Goal: Information Seeking & Learning: Learn about a topic

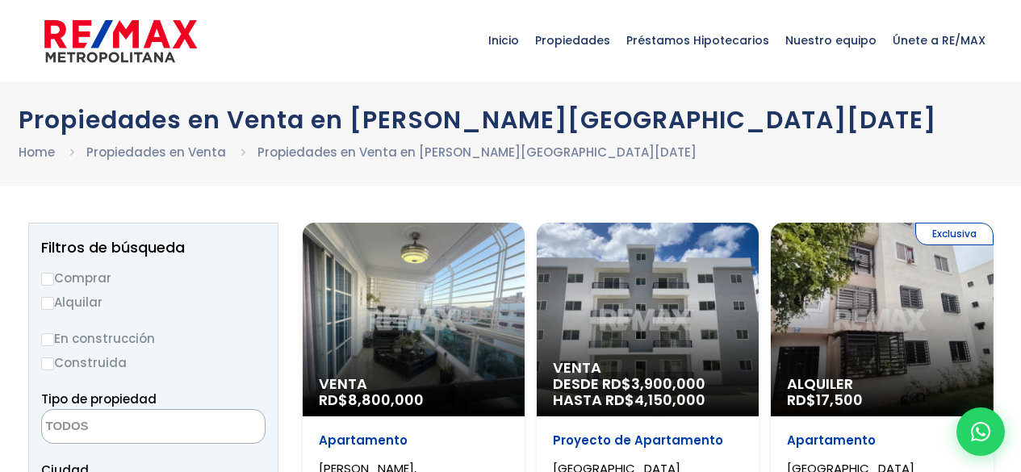
select select
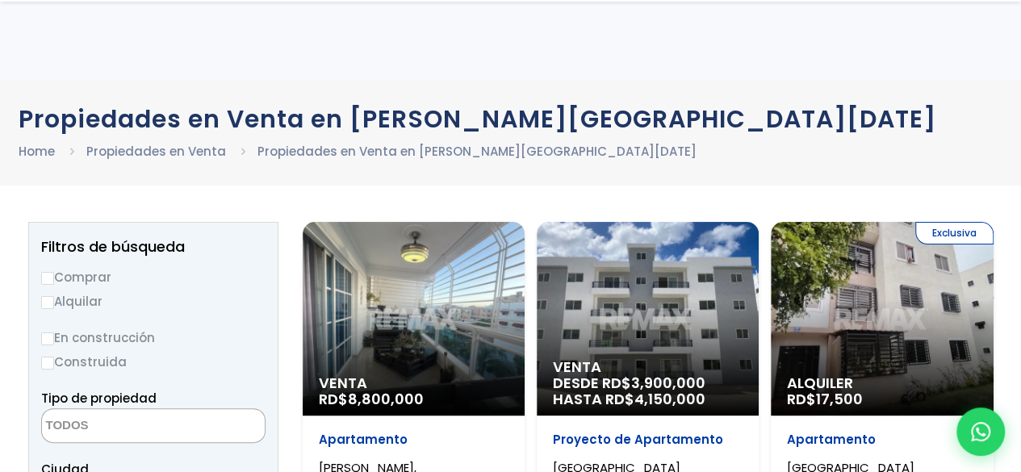
scroll to position [413, 0]
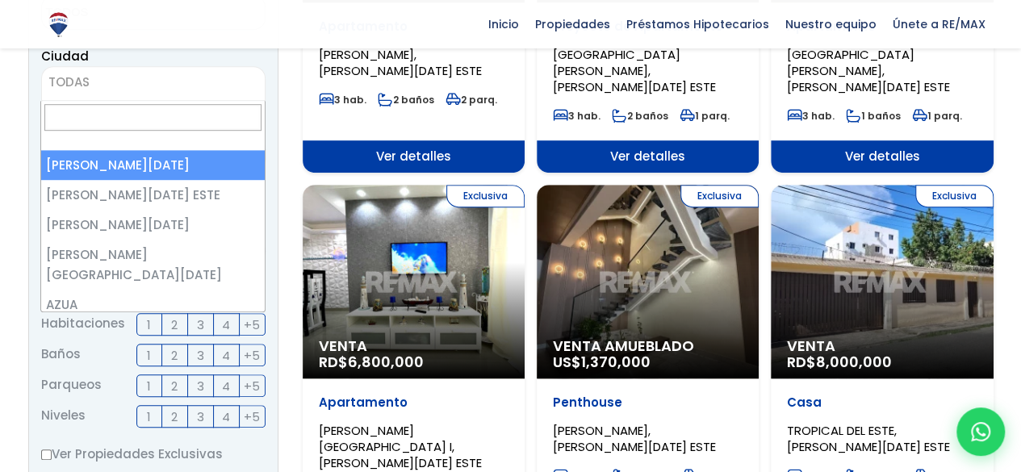
click at [153, 91] on span "TODAS" at bounding box center [153, 82] width 223 height 23
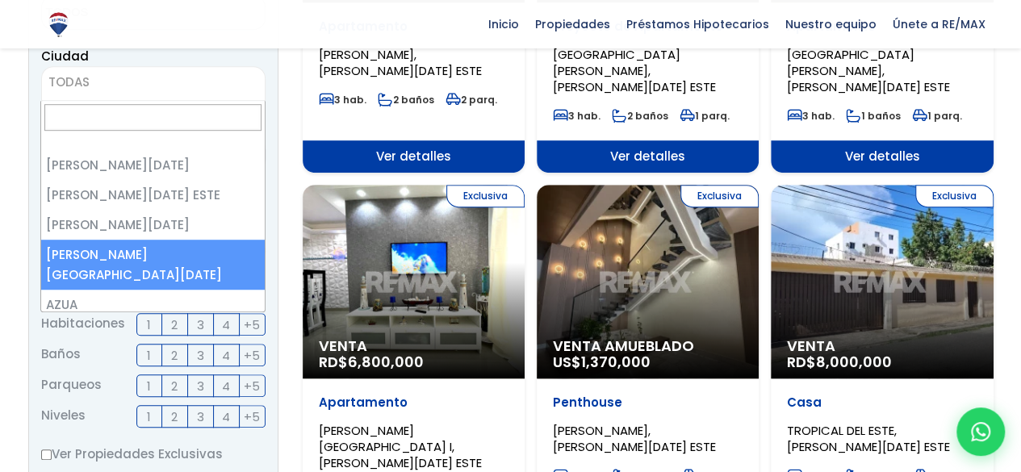
select select "150"
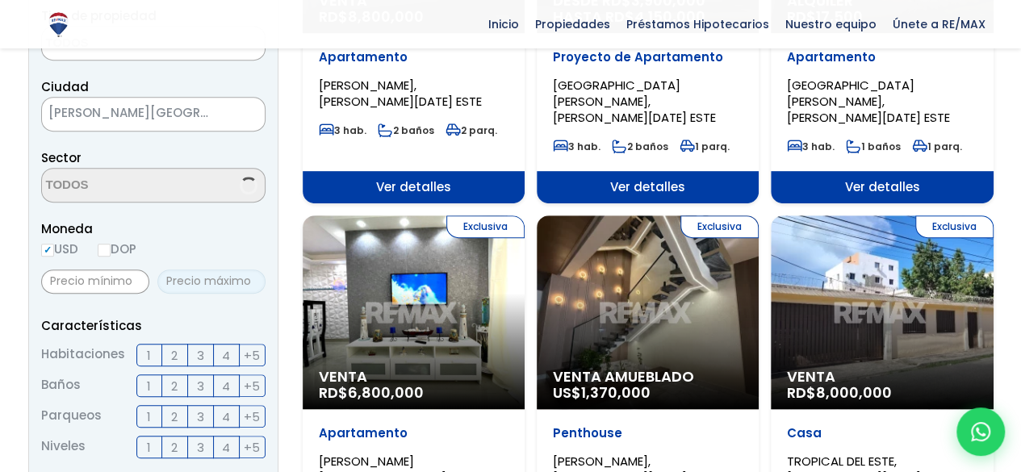
click at [165, 263] on div at bounding box center [211, 281] width 108 height 36
click at [213, 198] on span at bounding box center [153, 185] width 224 height 35
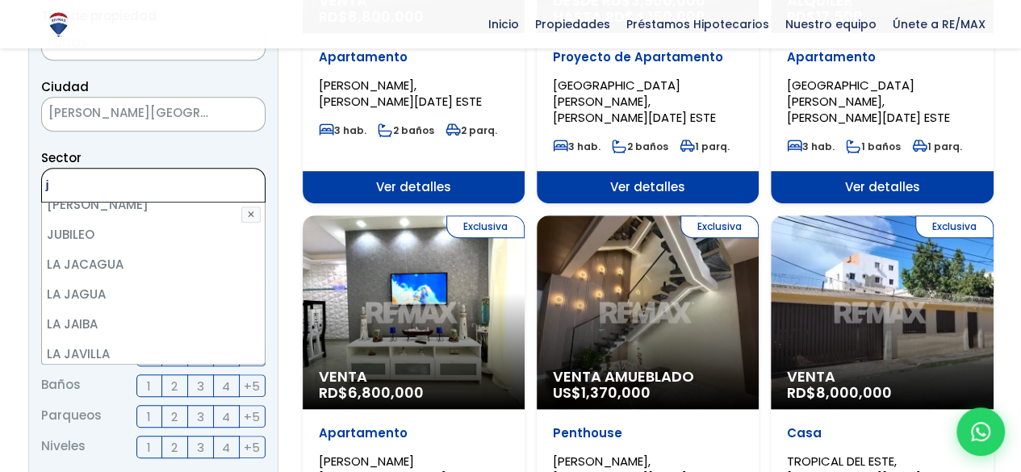
scroll to position [0, 0]
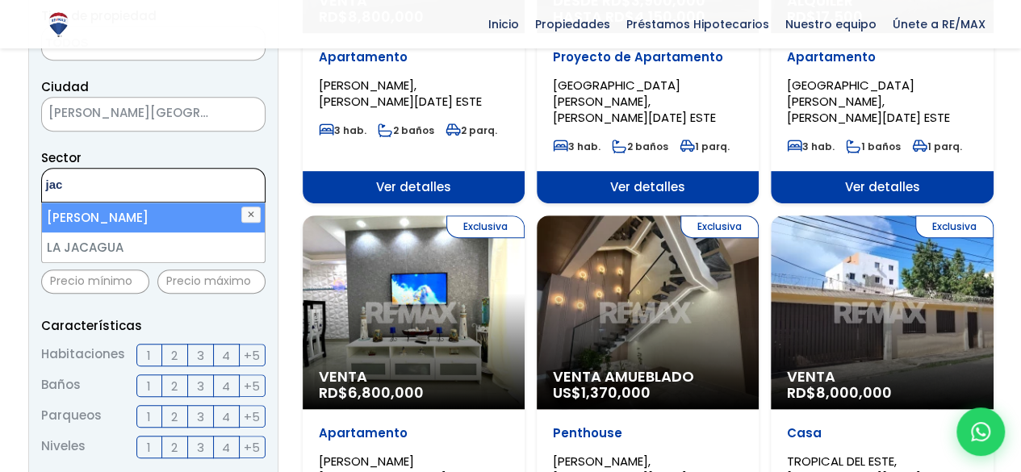
type textarea "jac"
click at [200, 212] on li "JACOBO MAJLUTA" at bounding box center [154, 218] width 224 height 30
select select "16380"
click at [200, 212] on li "[PERSON_NAME]" at bounding box center [154, 218] width 224 height 30
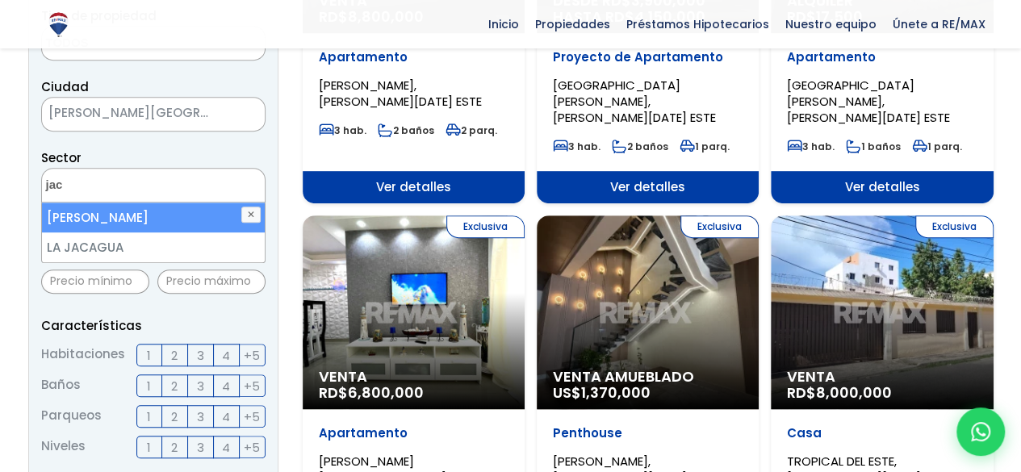
click at [200, 212] on li "[PERSON_NAME]" at bounding box center [154, 218] width 224 height 30
select select "16380"
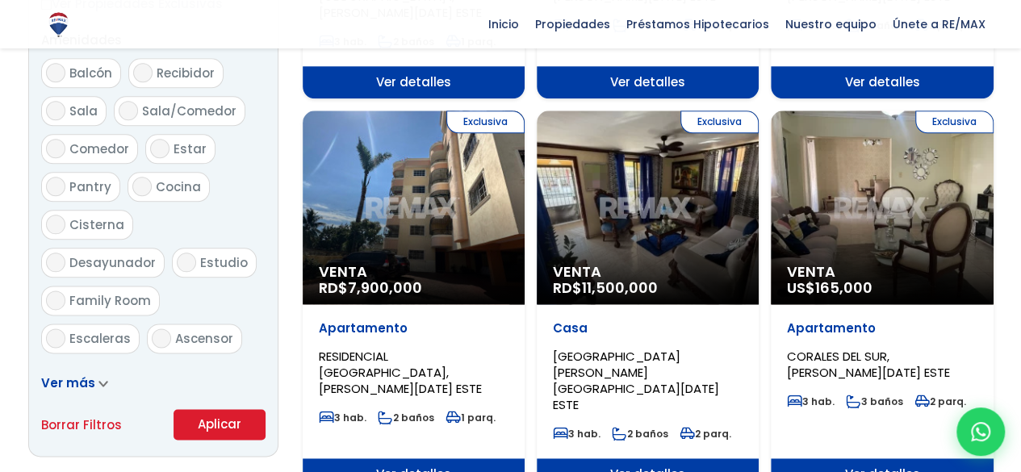
scroll to position [868, 0]
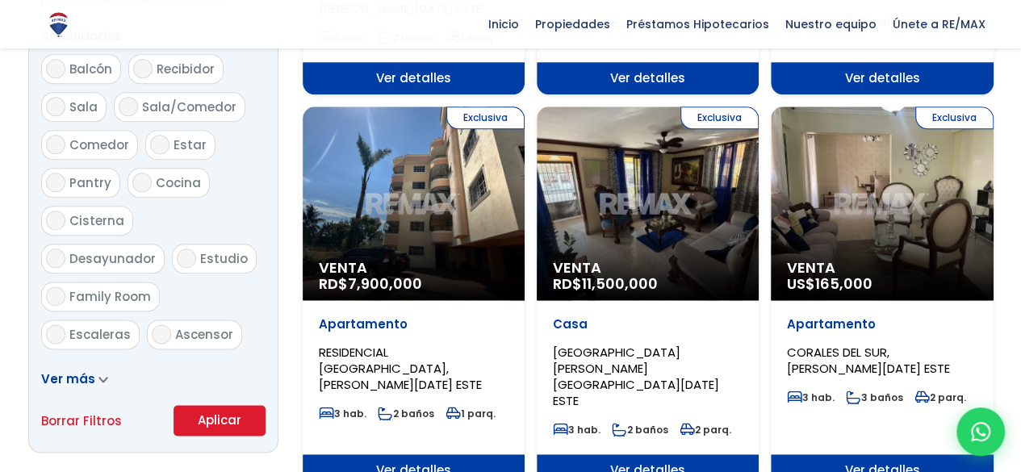
click at [225, 426] on button "Aplicar" at bounding box center [220, 420] width 92 height 31
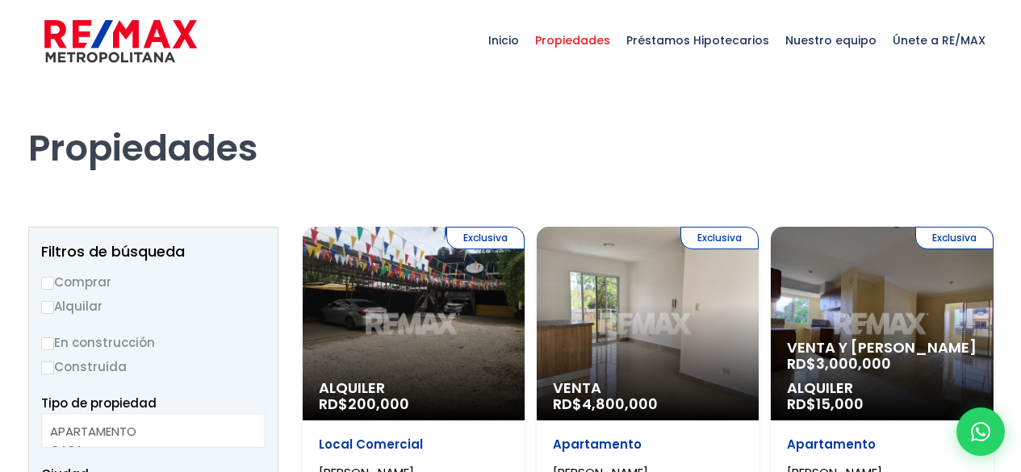
select select
select select "16380"
click at [451, 386] on span "Alquiler" at bounding box center [414, 388] width 190 height 16
click at [465, 374] on div "Exclusiva Alquiler RD$ 200,000" at bounding box center [414, 324] width 222 height 194
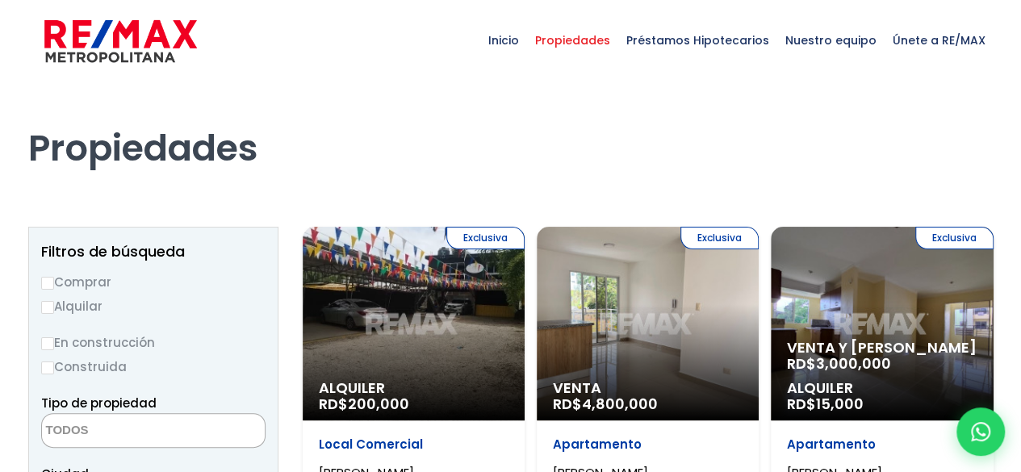
click at [476, 371] on div "Exclusiva Alquiler RD$ 200,000" at bounding box center [414, 324] width 222 height 194
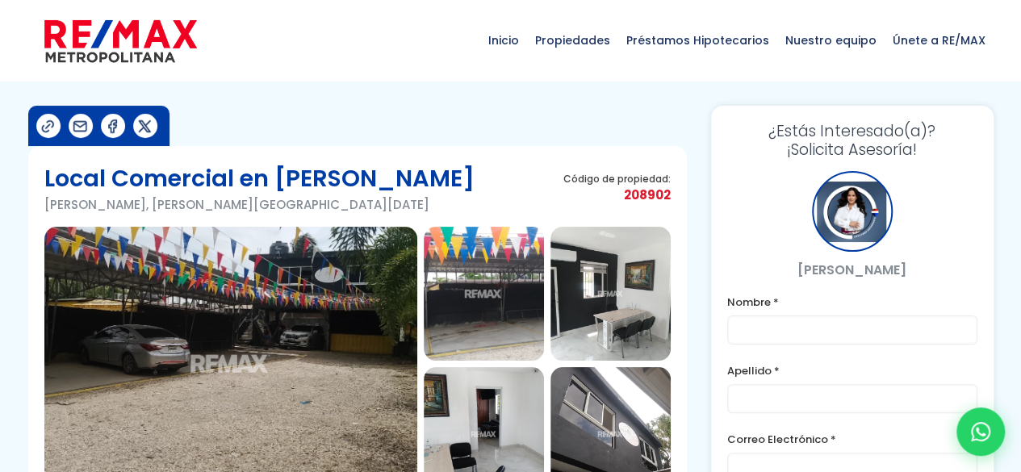
scroll to position [413, 0]
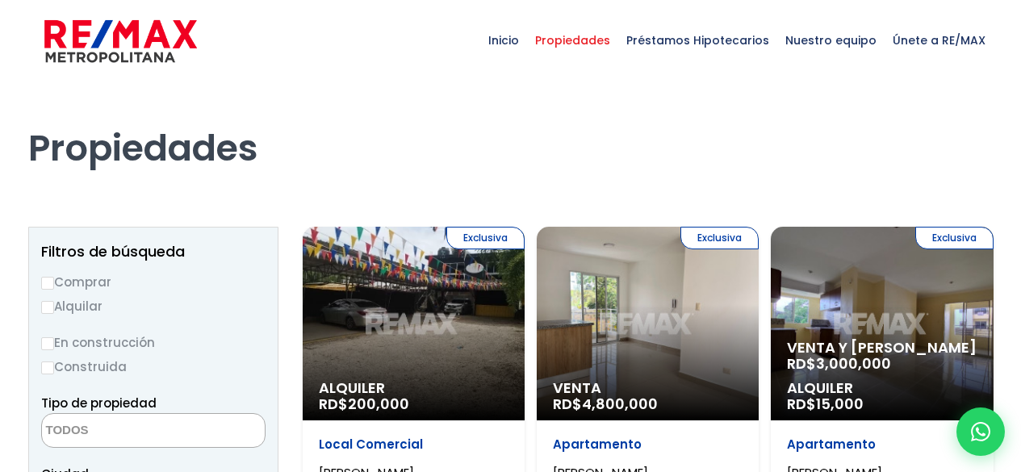
select select
select select "16380"
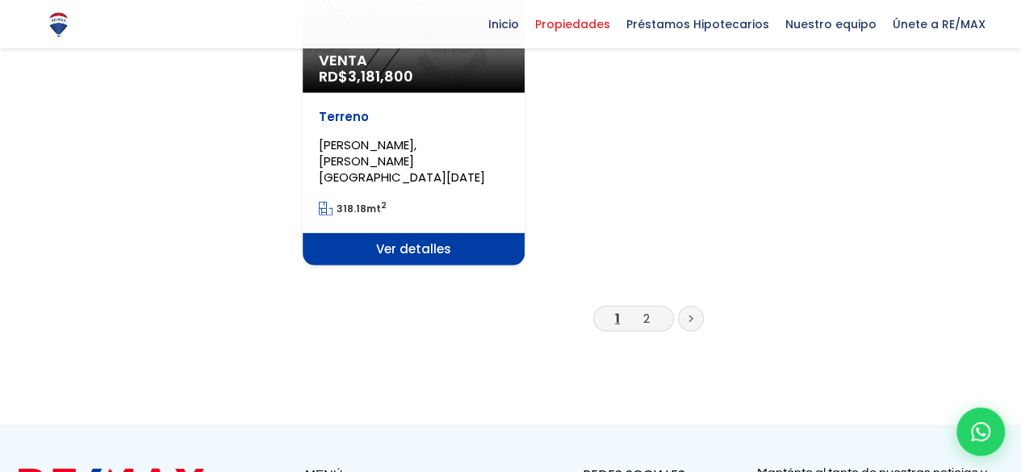
scroll to position [2248, 0]
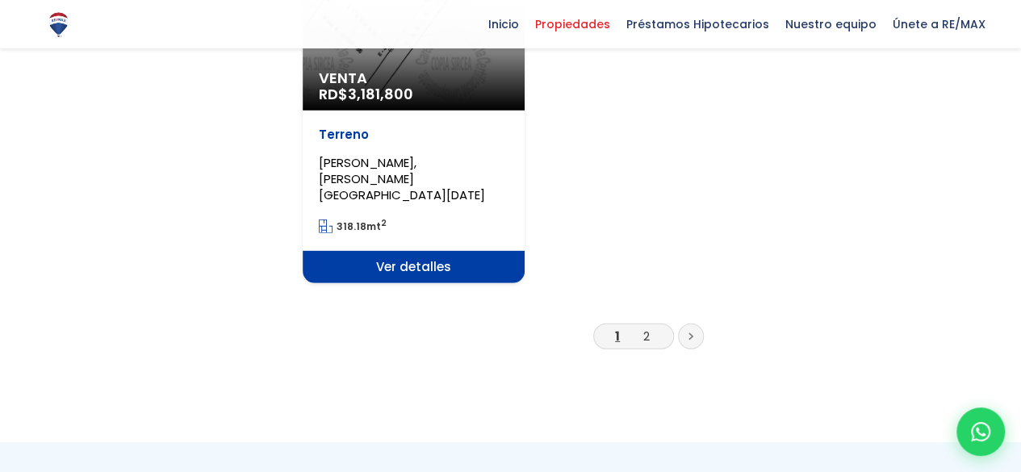
click at [657, 326] on li "2" at bounding box center [647, 336] width 26 height 20
click at [652, 326] on li "2" at bounding box center [647, 336] width 26 height 20
click at [647, 328] on link "2" at bounding box center [646, 336] width 6 height 17
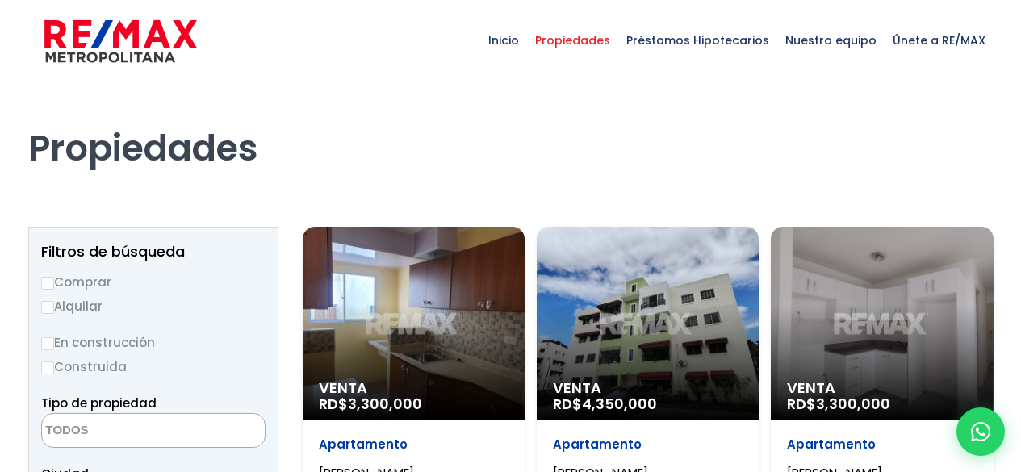
select select
select select "16380"
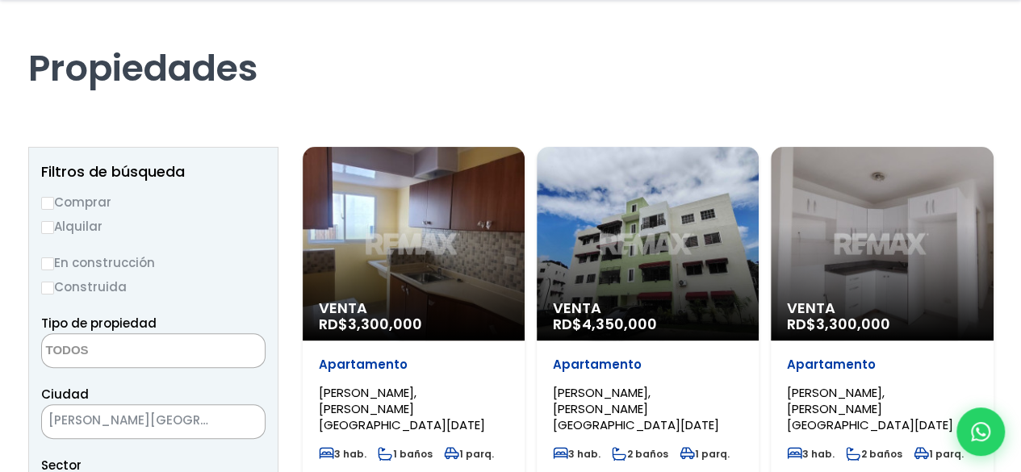
scroll to position [102, 0]
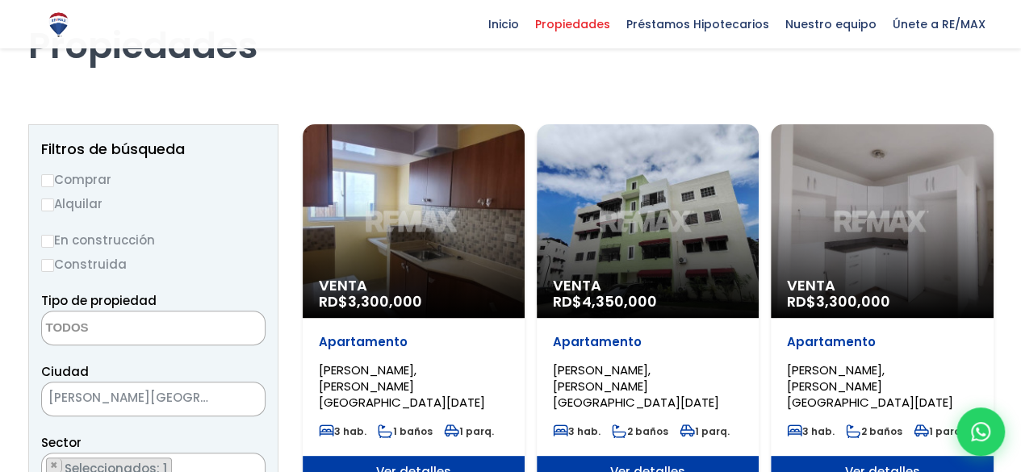
click at [867, 208] on div "Venta RD$ 3,300,000" at bounding box center [882, 221] width 222 height 194
click at [815, 255] on div "Venta RD$ 3,300,000" at bounding box center [882, 221] width 222 height 194
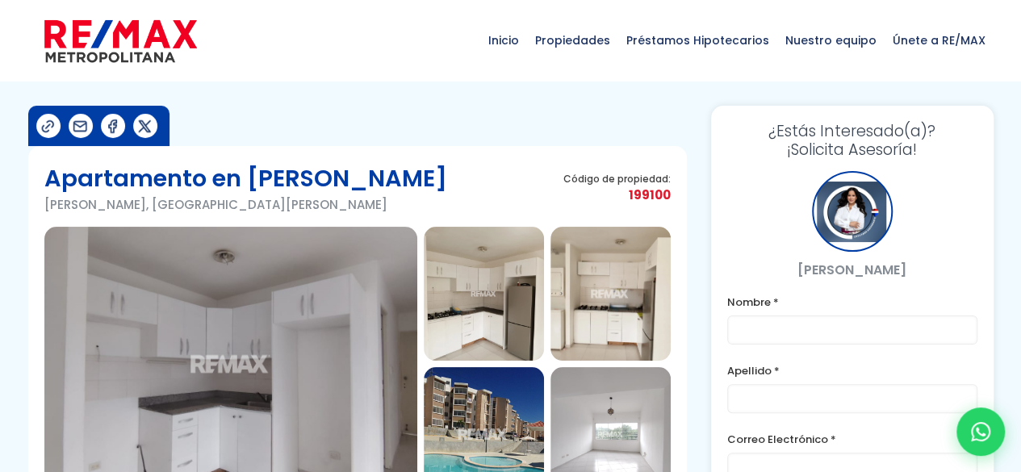
click at [380, 352] on img at bounding box center [230, 364] width 373 height 275
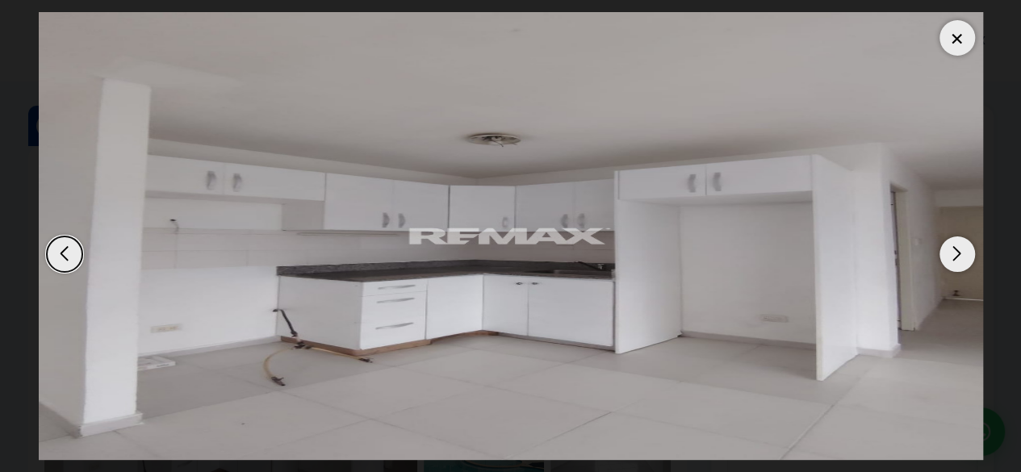
click at [948, 256] on div "Next slide" at bounding box center [958, 255] width 36 height 36
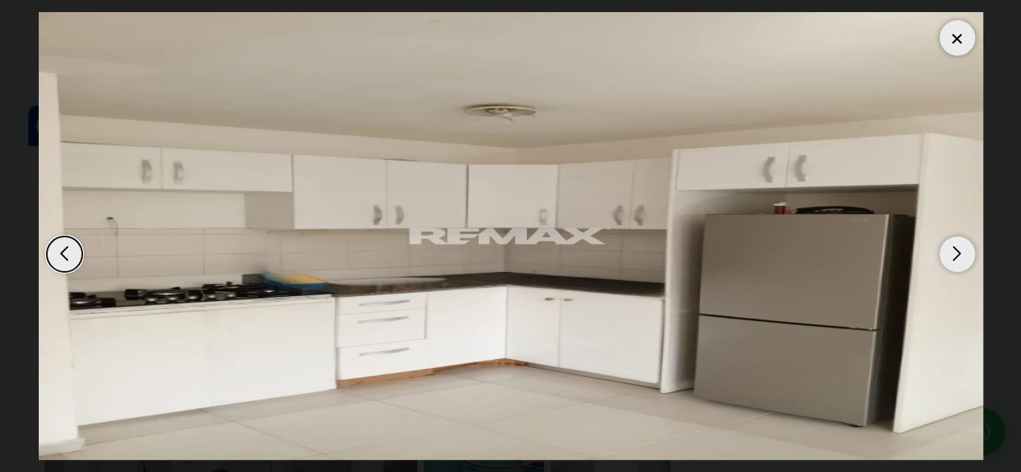
click at [948, 256] on div "Next slide" at bounding box center [958, 255] width 36 height 36
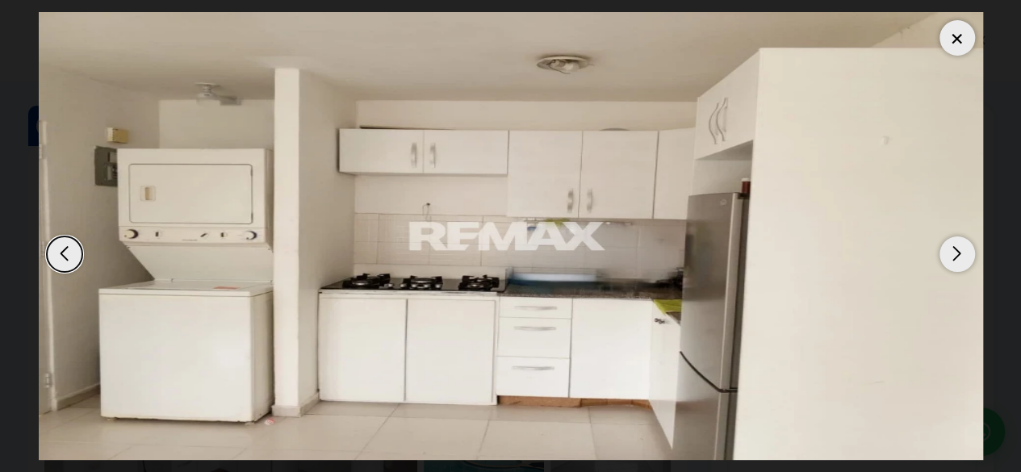
click at [948, 256] on div "Next slide" at bounding box center [958, 255] width 36 height 36
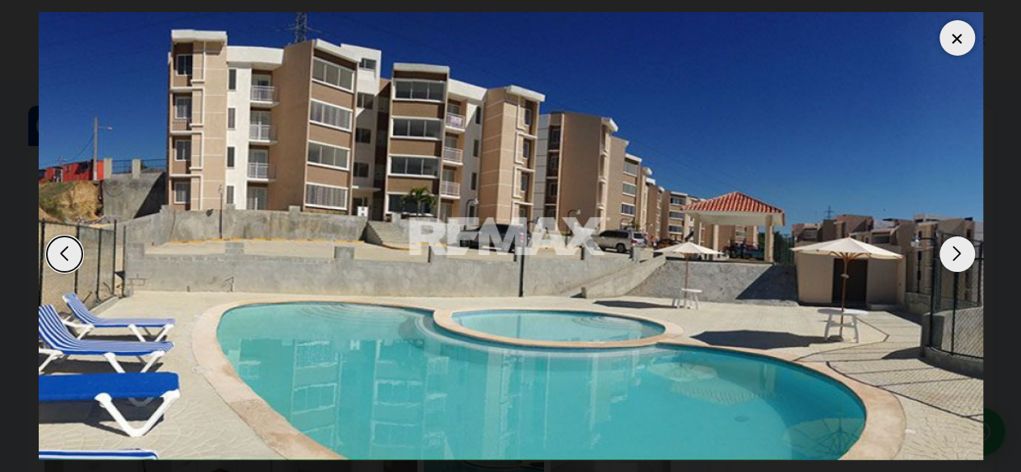
click at [948, 256] on div "Next slide" at bounding box center [958, 255] width 36 height 36
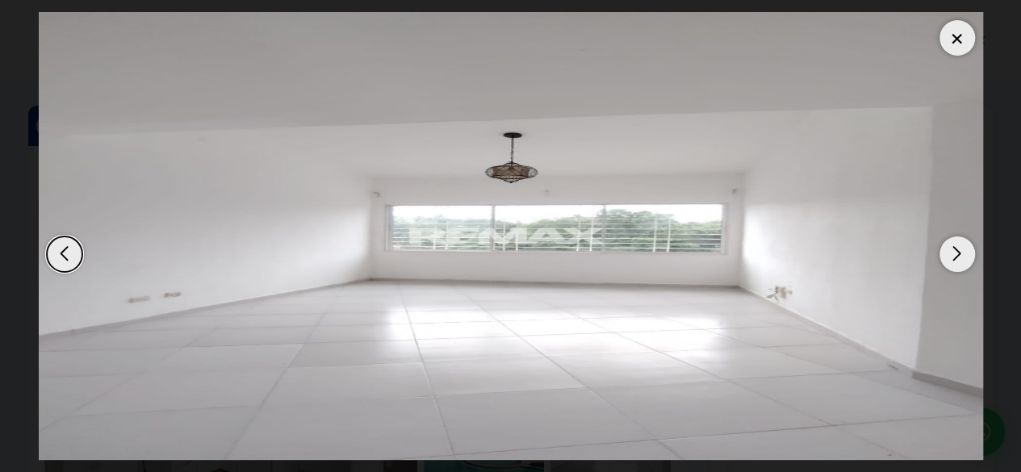
click at [948, 256] on div "Next slide" at bounding box center [958, 255] width 36 height 36
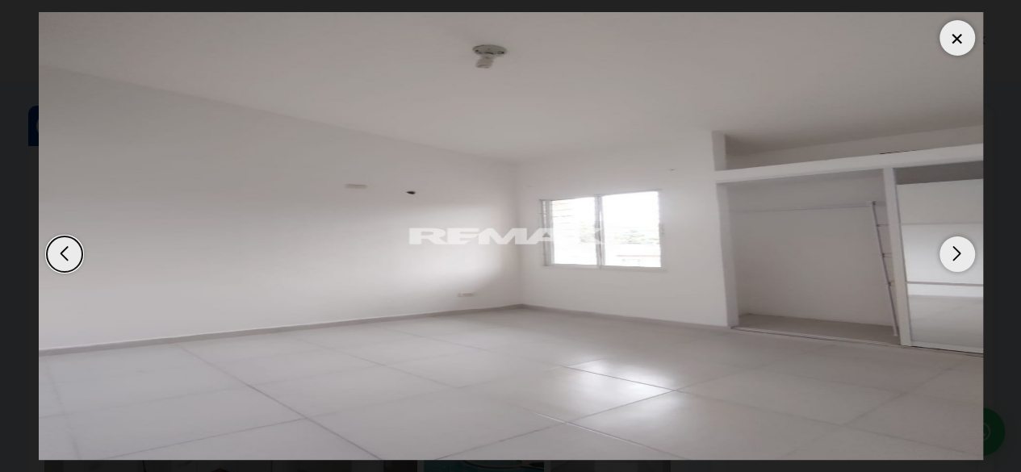
click at [948, 256] on div "Next slide" at bounding box center [958, 255] width 36 height 36
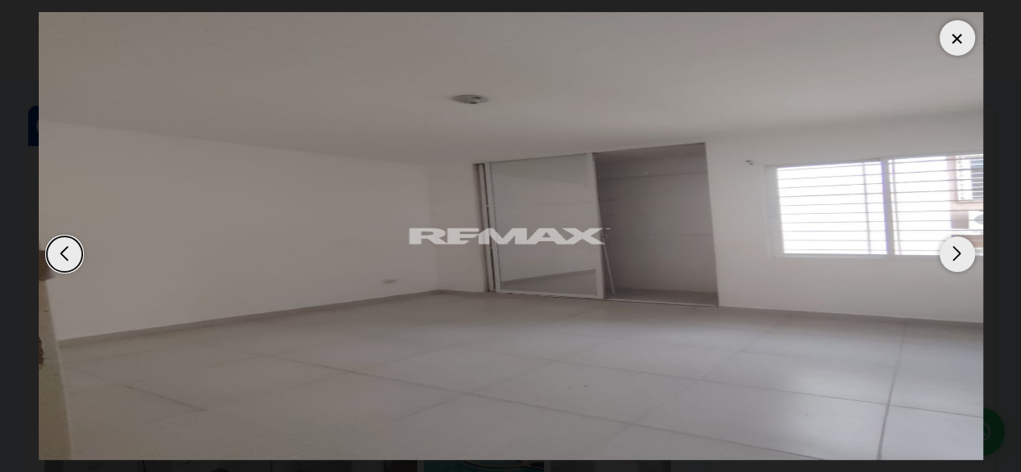
click at [948, 256] on div "Next slide" at bounding box center [958, 255] width 36 height 36
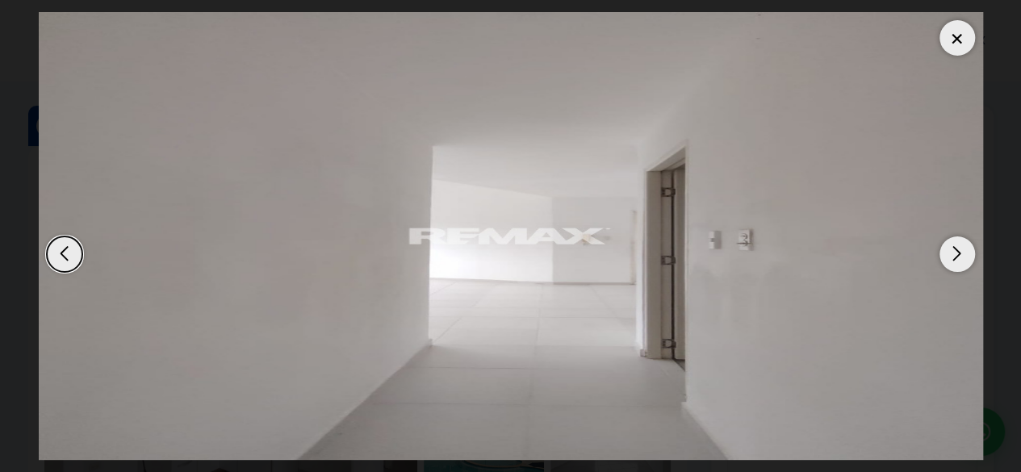
click at [992, 272] on dialog at bounding box center [511, 236] width 969 height 472
click at [949, 37] on div at bounding box center [958, 38] width 36 height 36
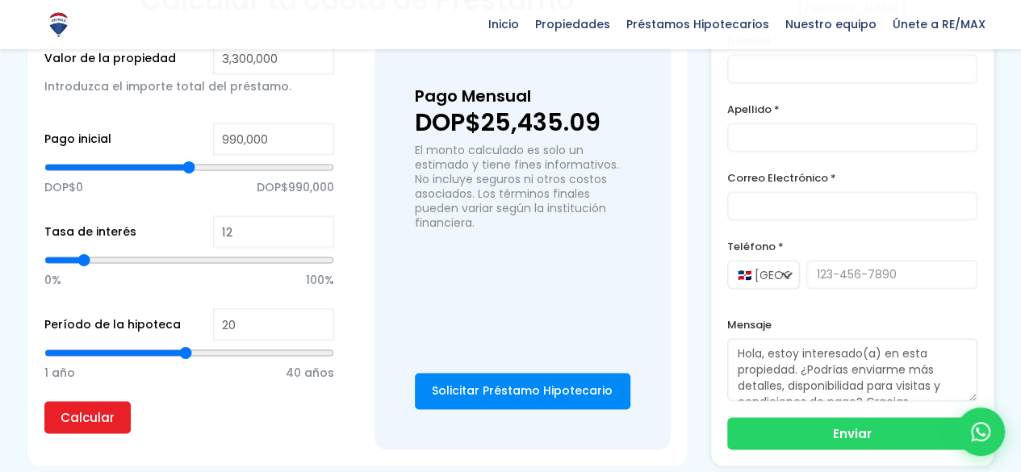
scroll to position [1093, 0]
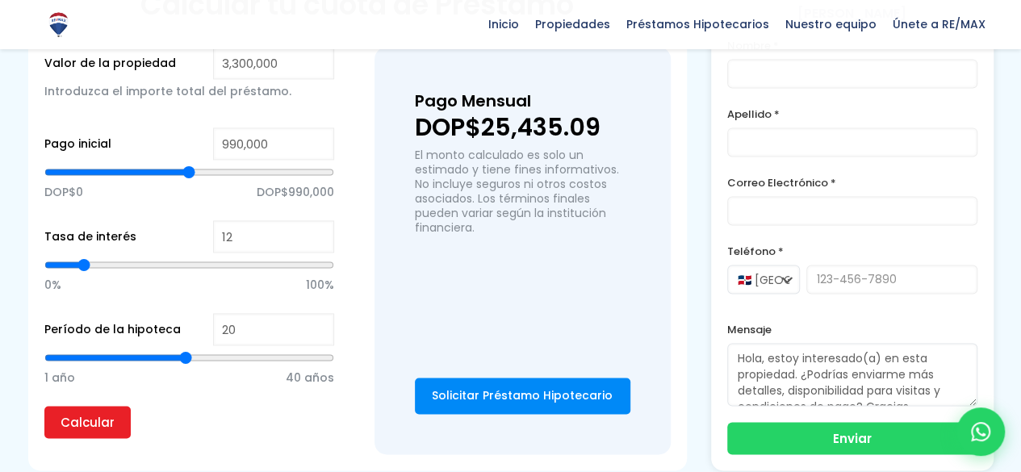
type input "1,611,700"
type input "1611700"
type input "1,618,108"
type input "1618108"
type input "1,624,517"
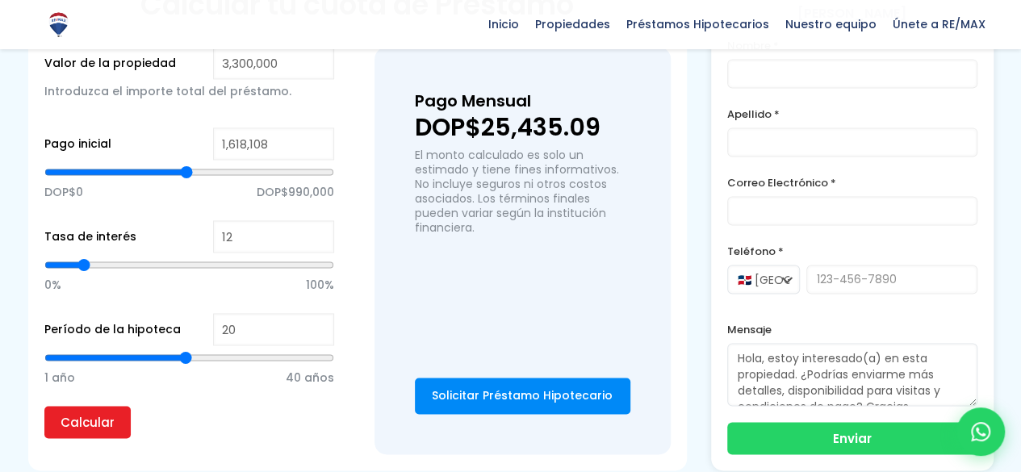
type input "1624517"
type input "1,630,925"
type input "1630925"
type input "1,637,333"
type input "1637333"
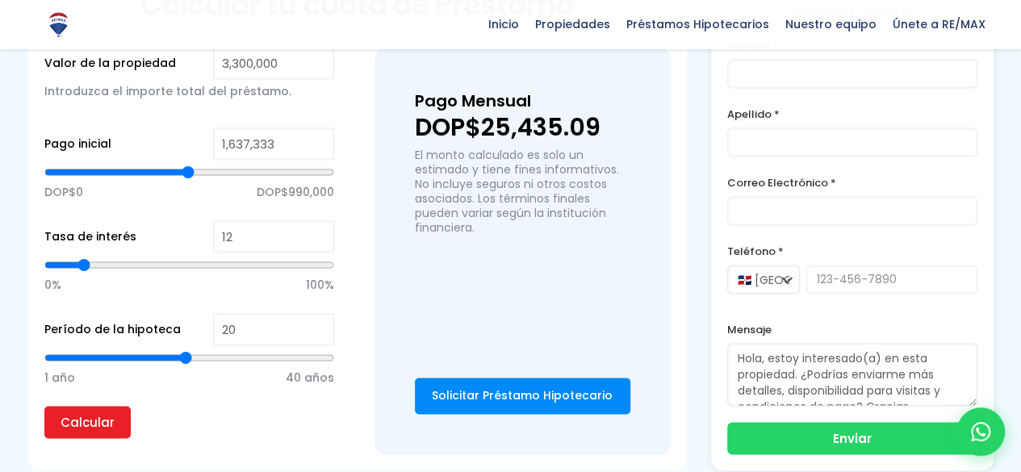
type input "1,656,559"
type input "1656559"
type input "1,662,967"
type input "1662967"
type input "1,675,784"
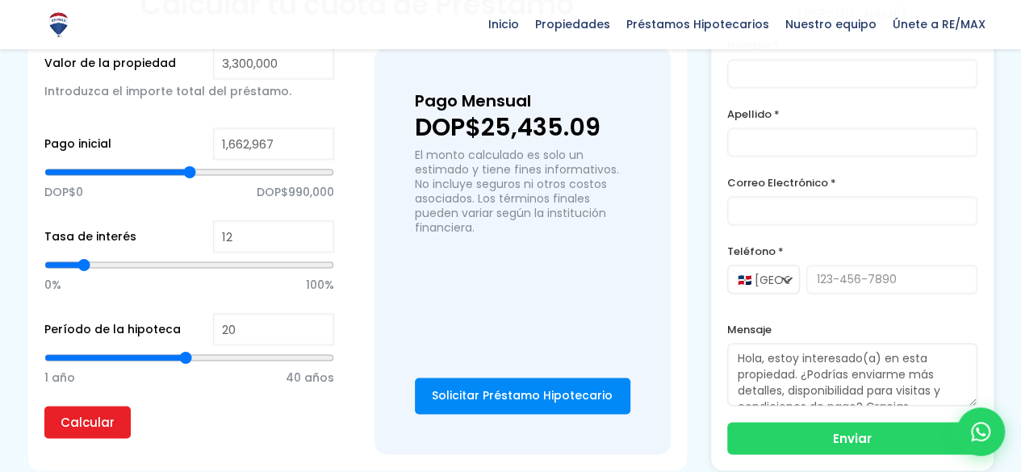
type input "1675784"
type input "1,701,417"
type input "1701417"
type input "1,707,825"
type input "1707825"
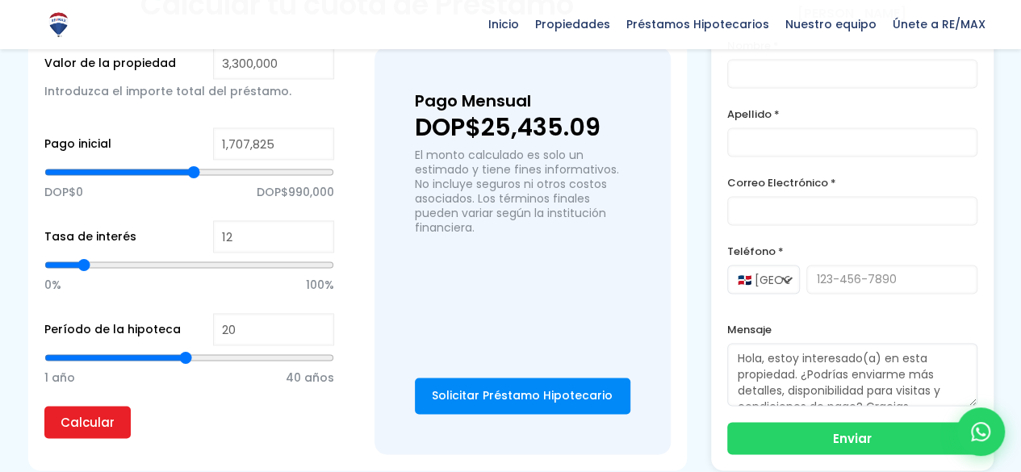
type input "1,714,234"
type input "1714234"
type input "1,720,642"
type input "1720642"
type input "1,714,234"
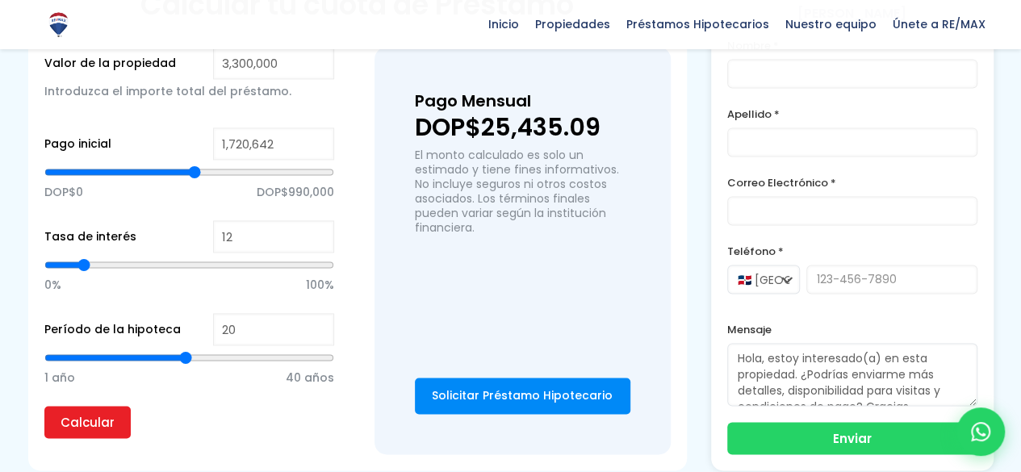
type input "1714234"
type input "1,695,009"
type input "1695009"
type input "1,688,600"
type input "1688600"
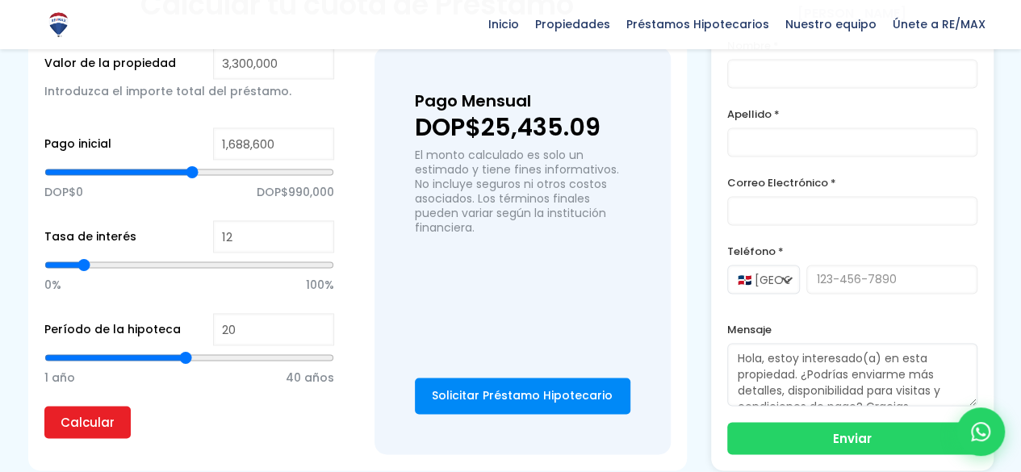
type input "1,682,192"
type input "1682192"
type input "1,675,784"
type input "1675784"
type input "1,669,375"
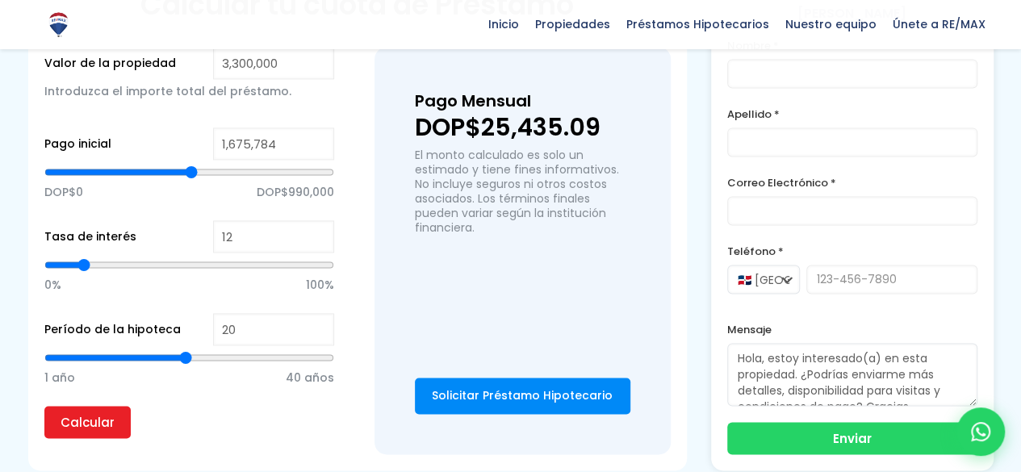
type input "1669375"
type input "1,662,967"
type input "1662967"
type input "1,669,375"
type input "1669375"
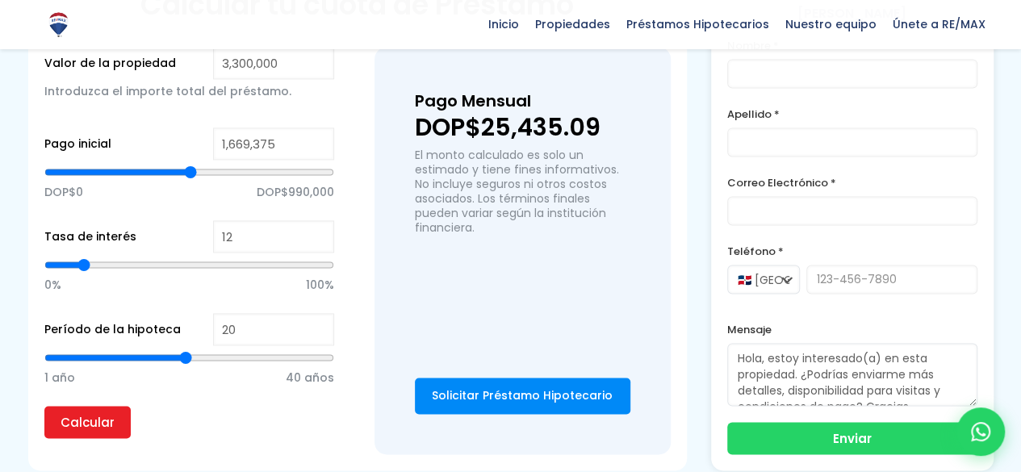
type input "1,675,784"
type input "1675784"
type input "1,688,600"
type input "1688600"
type input "1,714,234"
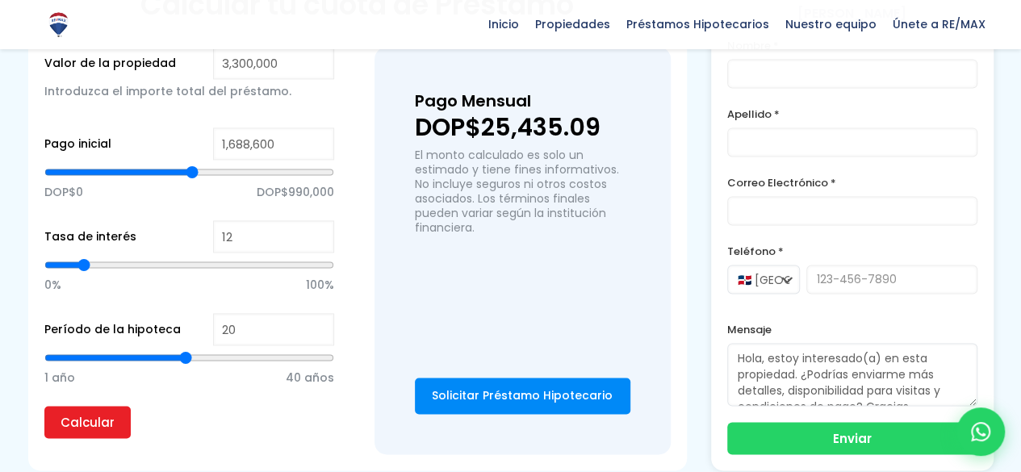
type input "1714234"
type input "1,720,642"
type input "1720642"
type input "1,727,050"
type input "1727050"
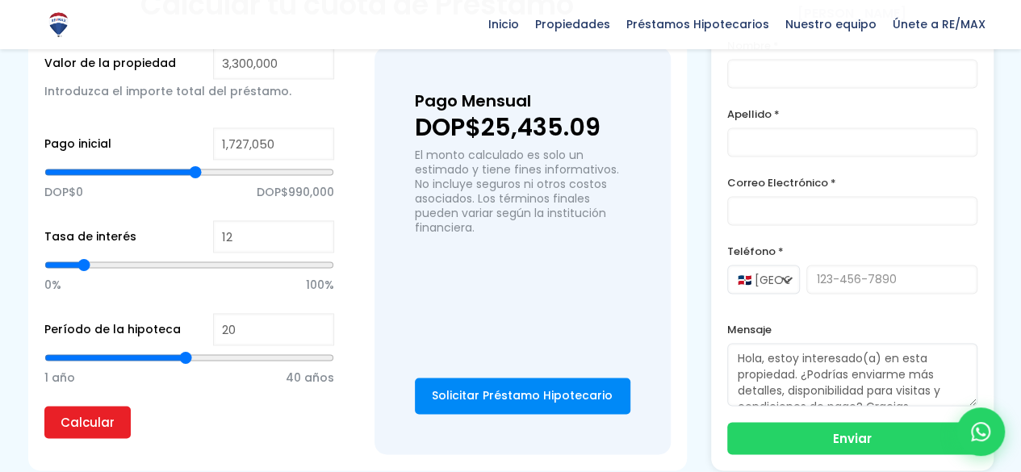
type input "1,739,867"
type input "1739867"
type input "1,746,275"
type input "1746275"
type input "1,752,684"
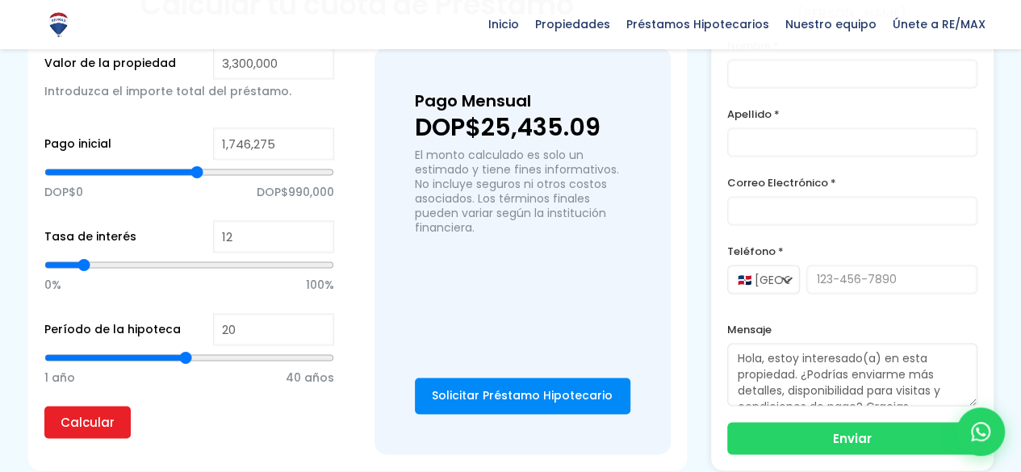
type input "1752684"
type input "1,759,092"
type input "1759092"
type input "1,765,501"
type input "1765501"
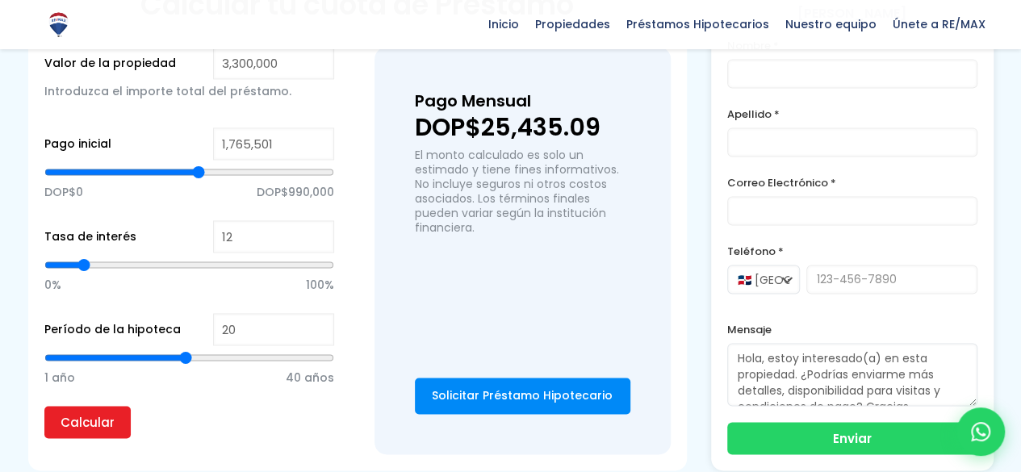
type input "1,778,317"
type input "1778317"
type input "1,784,726"
type input "1784726"
type input "1,791,134"
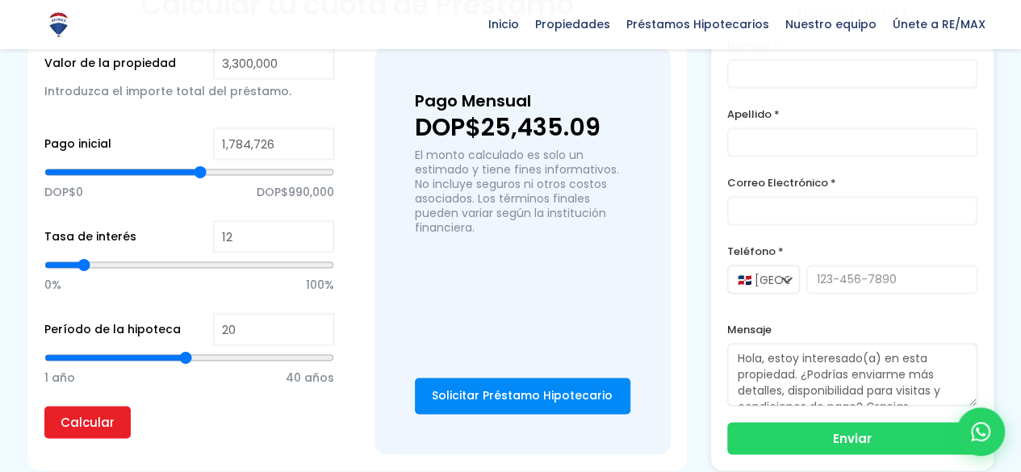
type input "1791134"
type input "1,797,542"
type input "1797542"
type input "1,803,951"
type input "1803951"
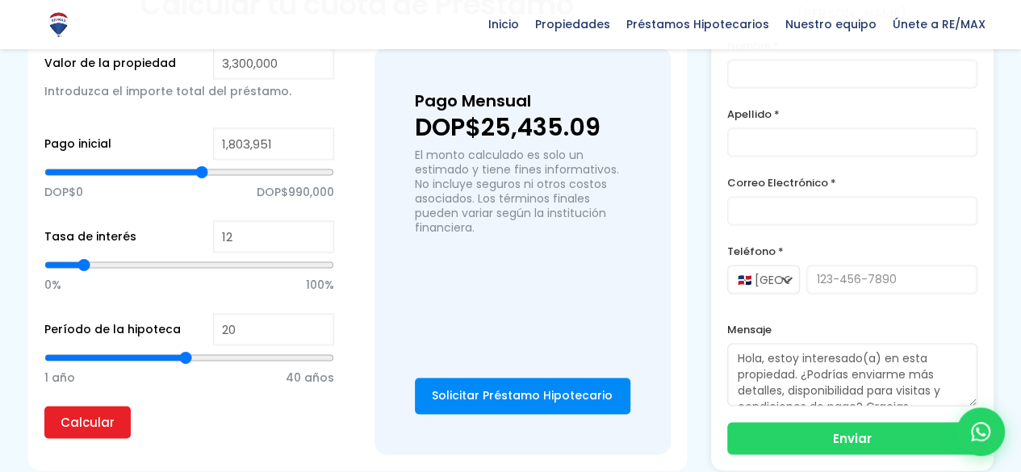
type input "1,810,359"
type input "1810359"
type input "1,823,176"
type input "1823176"
type input "1,829,584"
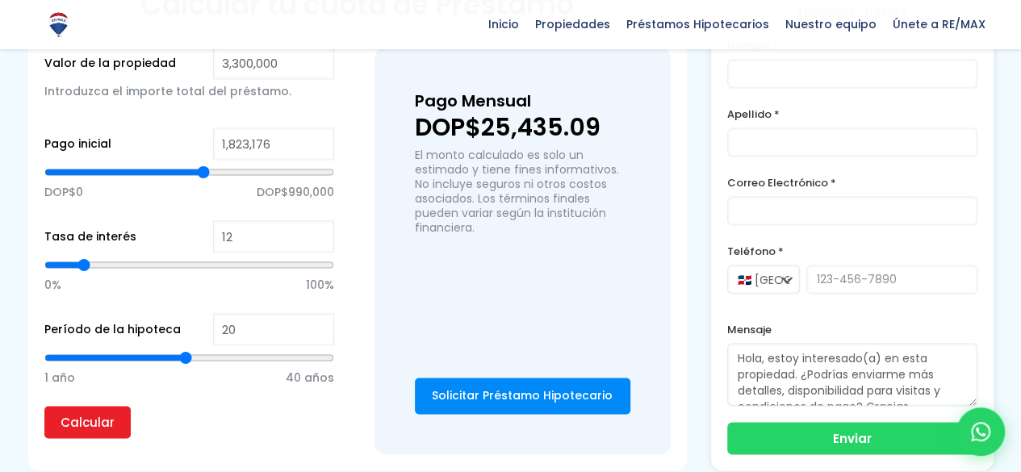
type input "1829584"
type input "1,842,401"
type input "1842401"
type input "1,861,626"
type input "1861626"
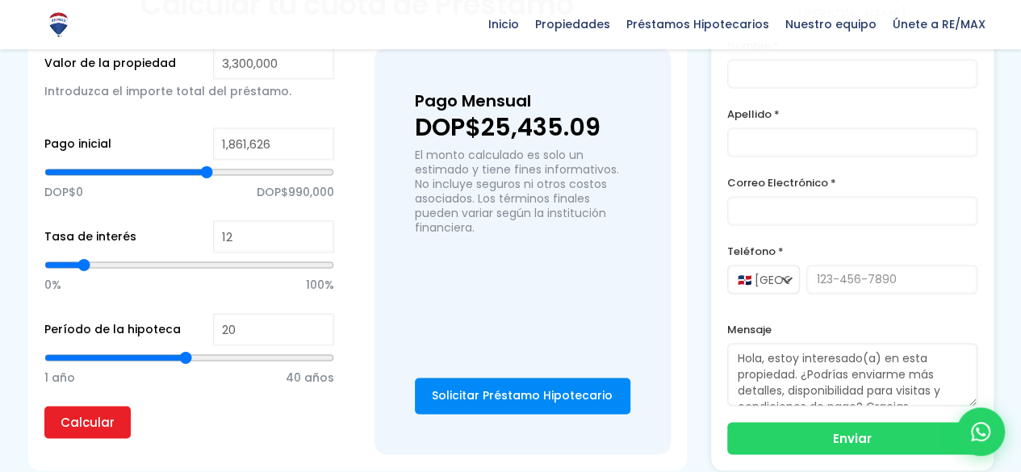
type input "1,874,442"
type input "1874442"
type input "1,900,076"
type input "1900076"
type input "1,912,893"
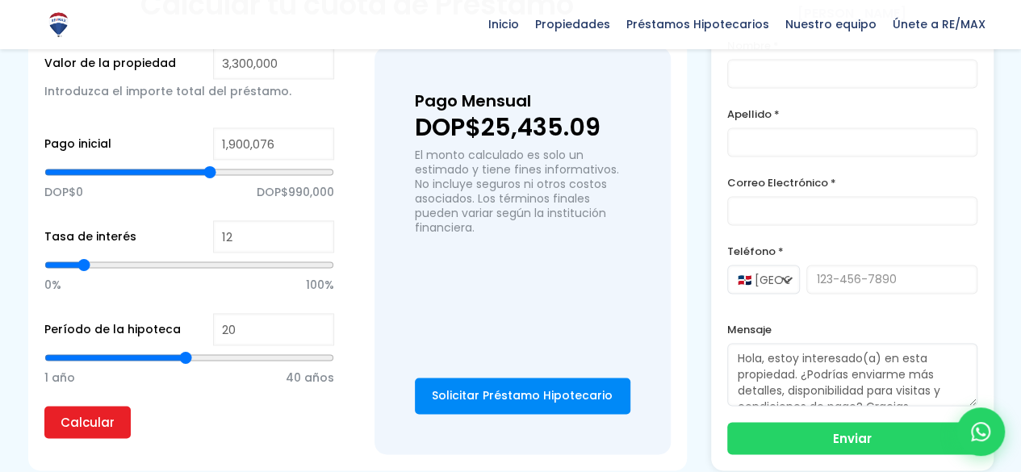
type input "1912893"
type input "1,919,301"
type input "1919301"
type input "1,925,709"
type input "1925709"
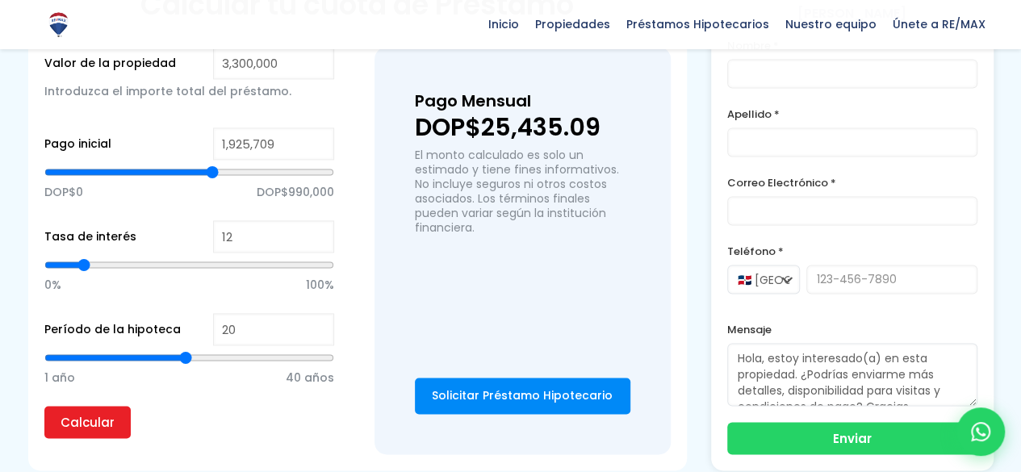
type input "1,932,118"
type input "1932118"
type input "1,938,526"
type input "1938526"
type input "1,944,934"
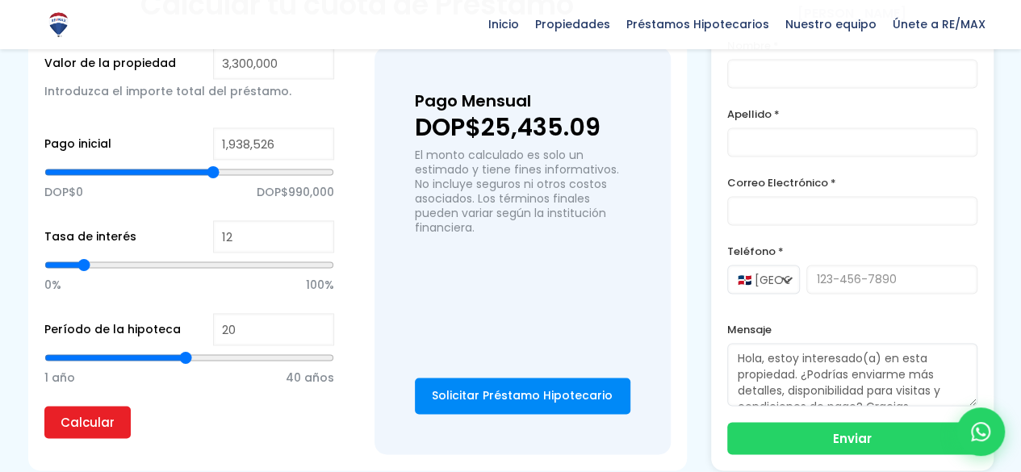
type input "1944934"
type input "1,951,343"
type input "1951343"
type input "1,957,751"
type input "1957751"
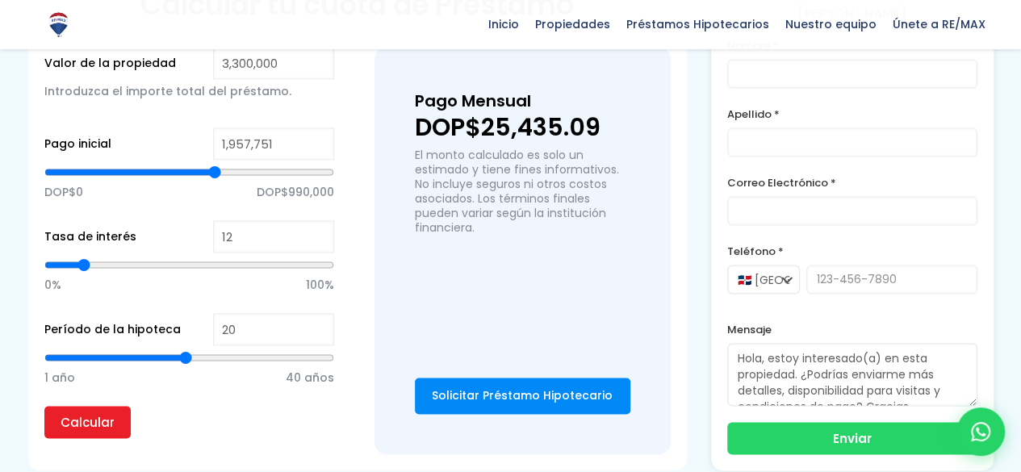
type input "1,964,159"
type input "1964159"
type input "1,970,568"
type input "1970568"
type input "1,976,976"
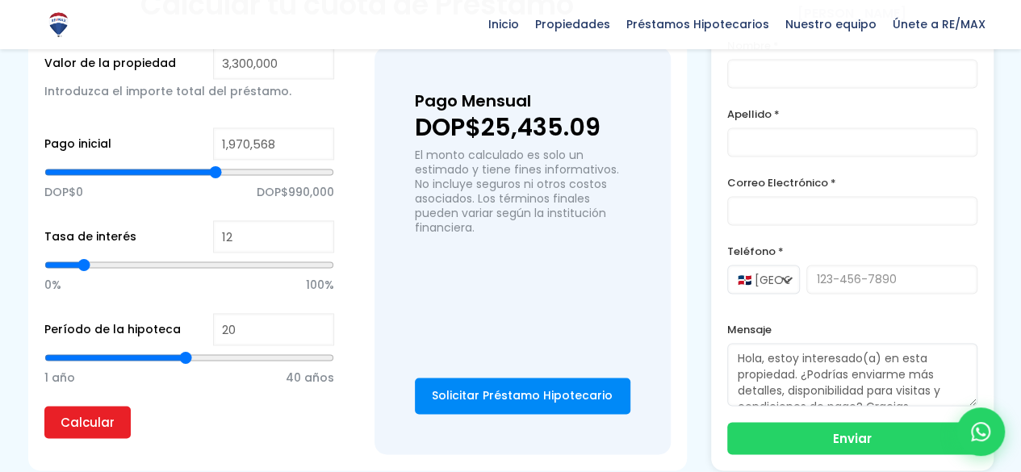
type input "1976976"
type input "1,983,384"
type input "1983384"
type input "1,989,793"
type input "1989793"
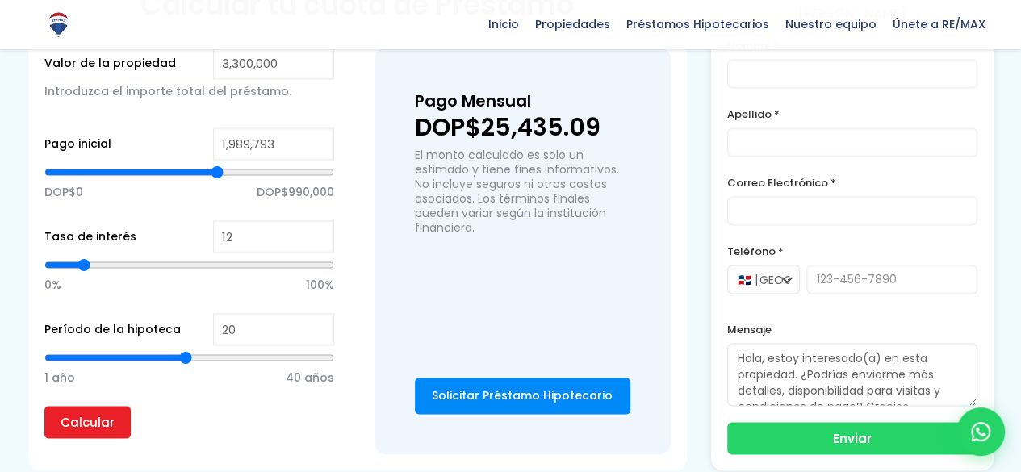
type input "1,996,201"
type input "1996201"
type input "2,002,609"
type input "2002609"
type input "2,009,018"
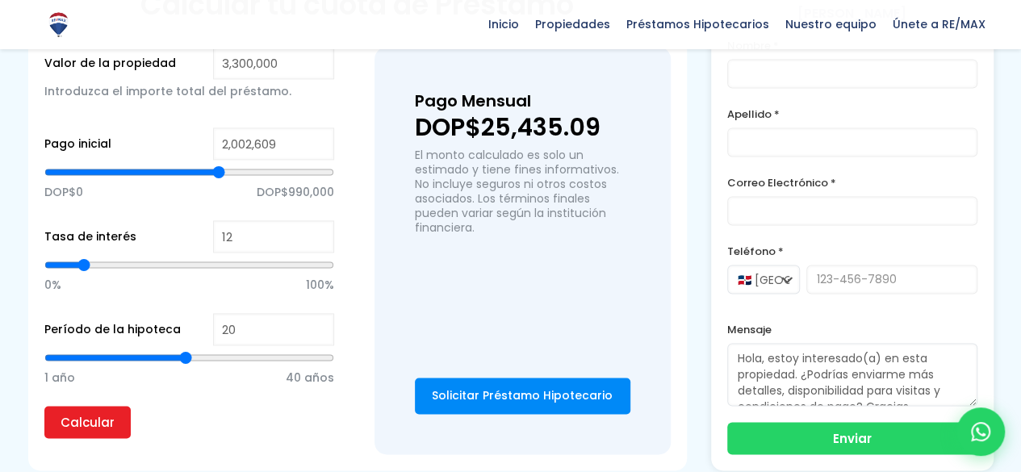
type input "2009018"
type input "2,015,426"
type input "2015426"
type input "2,021,835"
type input "2021835"
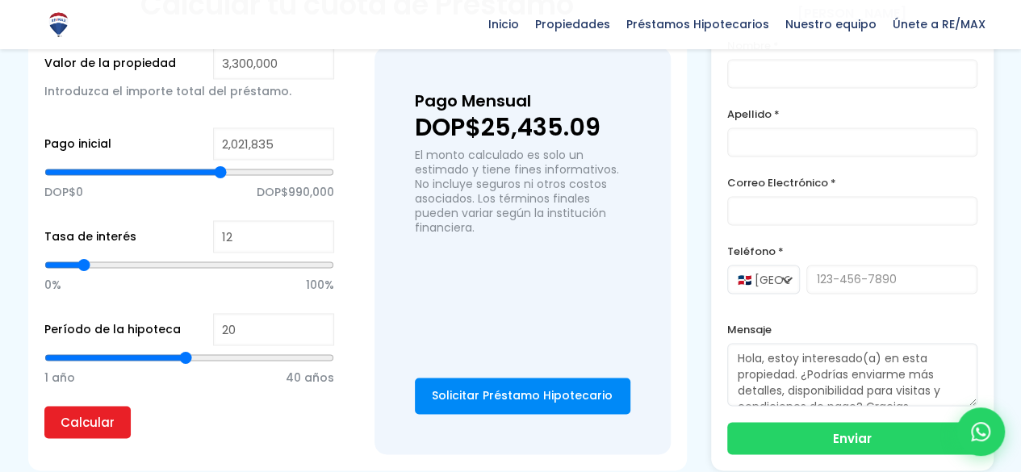
type input "2,028,243"
type input "2028243"
type input "2,034,651"
type input "2034651"
type input "2,041,060"
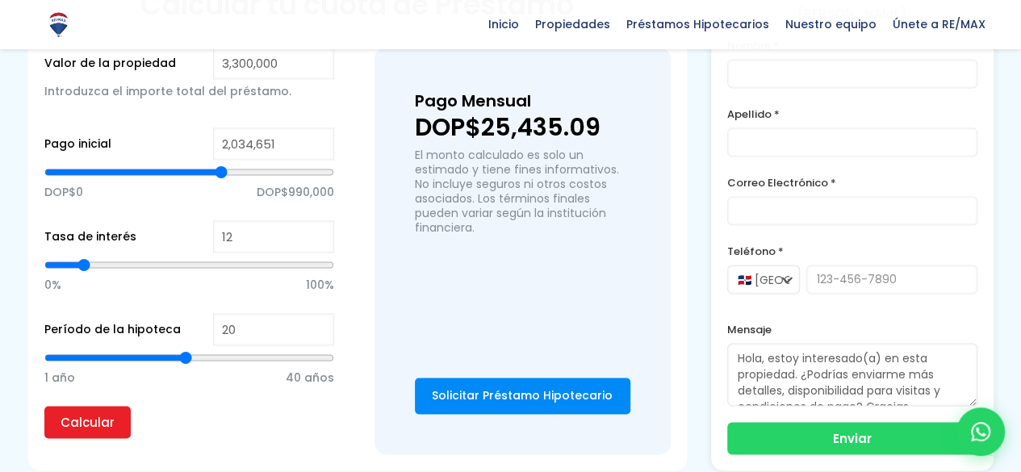
type input "2041060"
type input "2,047,468"
type input "2047468"
type input "2,053,876"
type input "2053876"
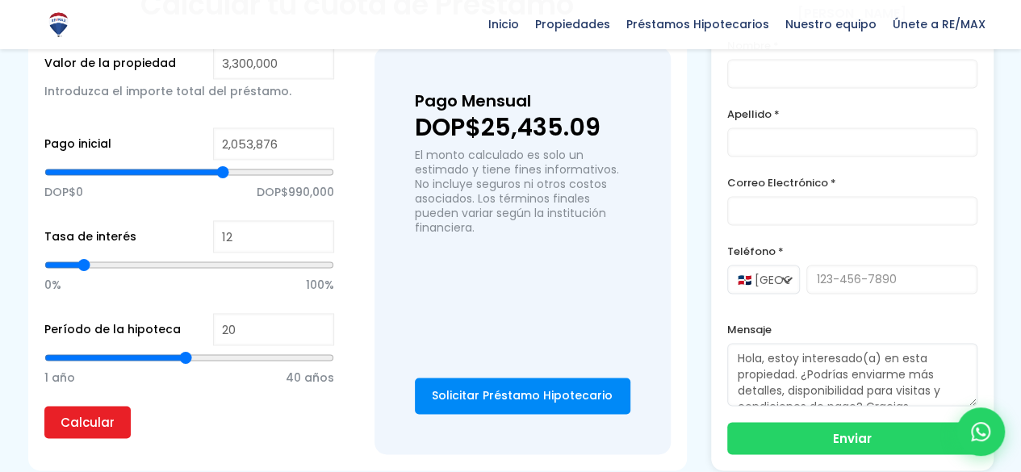
type input "2,060,285"
type input "2060285"
type input "2,066,693"
type input "2066693"
type input "2,073,101"
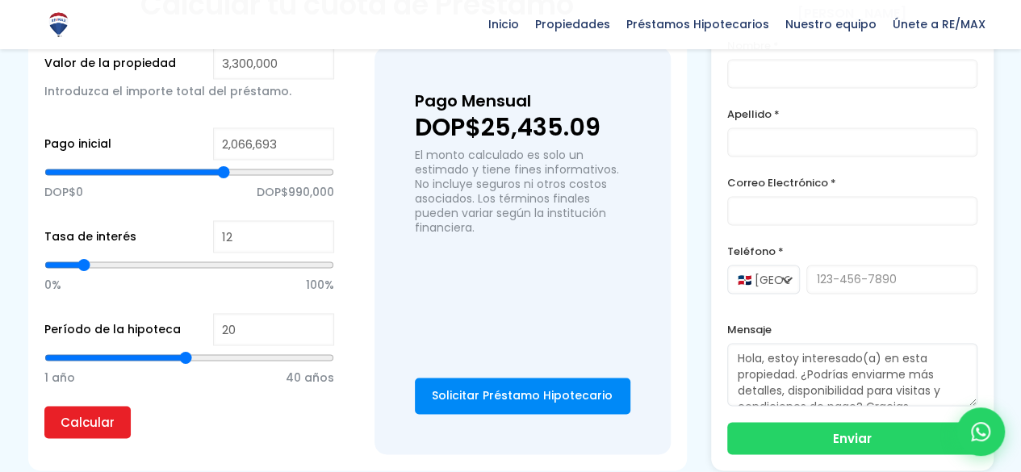
type input "2073101"
type input "2,079,510"
type input "2079510"
type input "2,073,101"
type input "2073101"
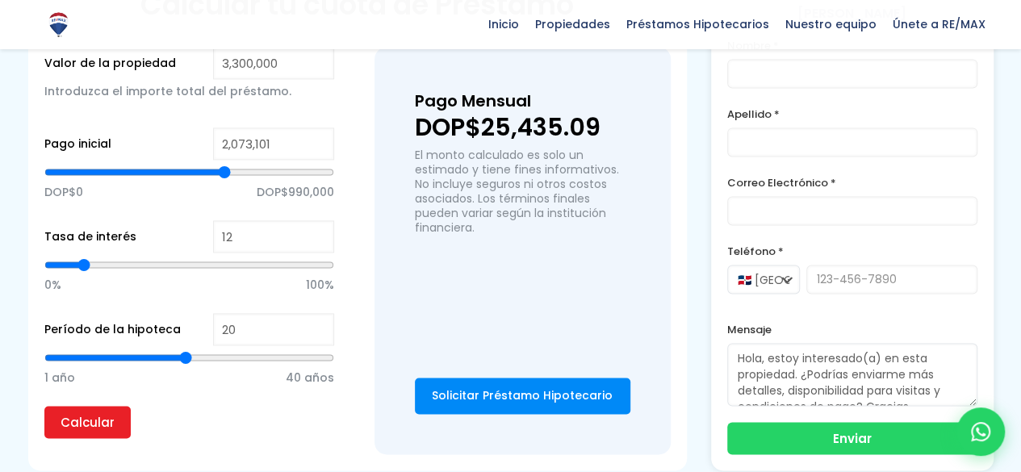
type input "2,060,285"
type input "2060285"
type input "2,053,876"
type input "2053876"
type input "2,047,468"
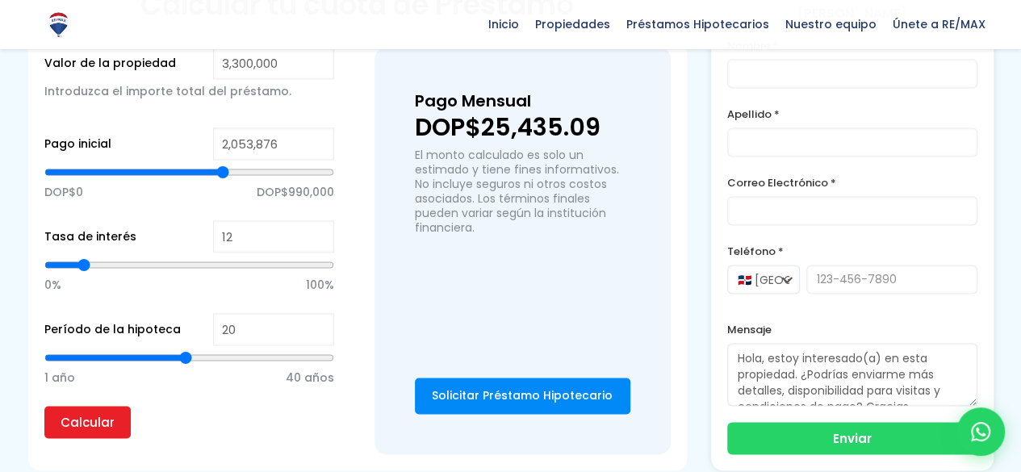
type input "2047468"
type input "2,041,060"
type input "2041060"
type input "2,034,651"
type input "2034651"
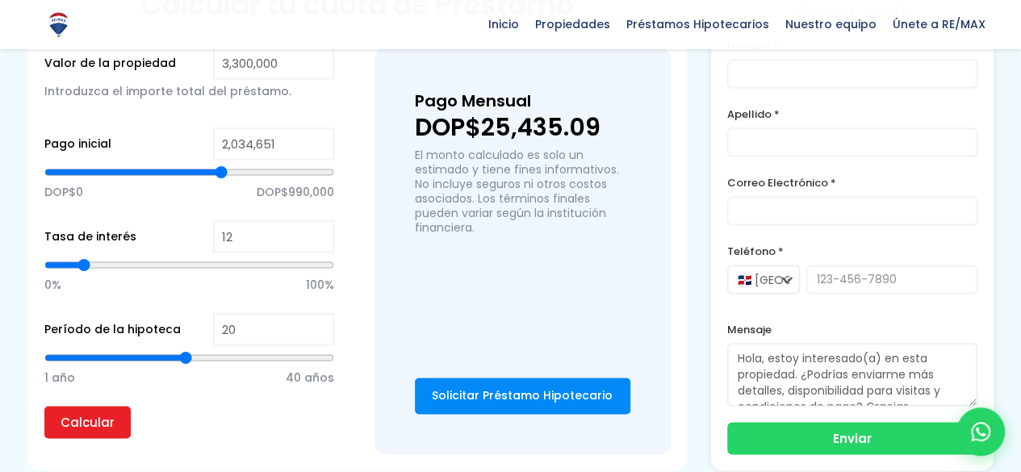
type input "2,021,835"
type input "2021835"
type input "2,009,018"
type input "2009018"
type input "1,989,793"
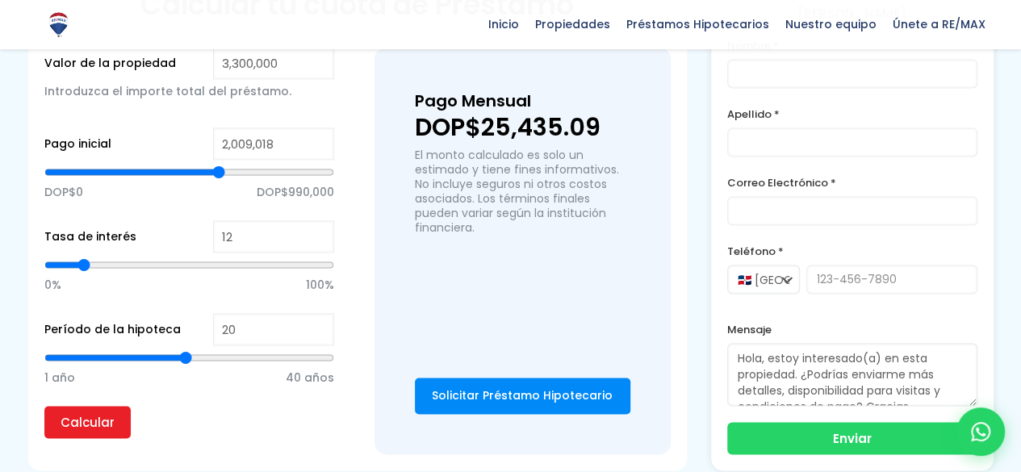
type input "1989793"
type input "1,976,976"
type input "1976976"
type input "1,957,751"
type input "1957751"
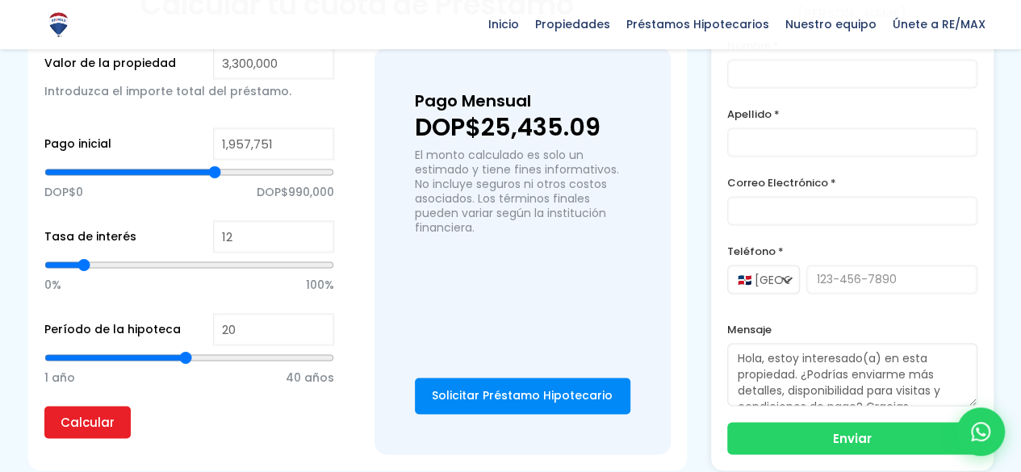
type input "1,951,343"
type input "1951343"
type input "1,944,934"
type input "1944934"
type input "1,938,526"
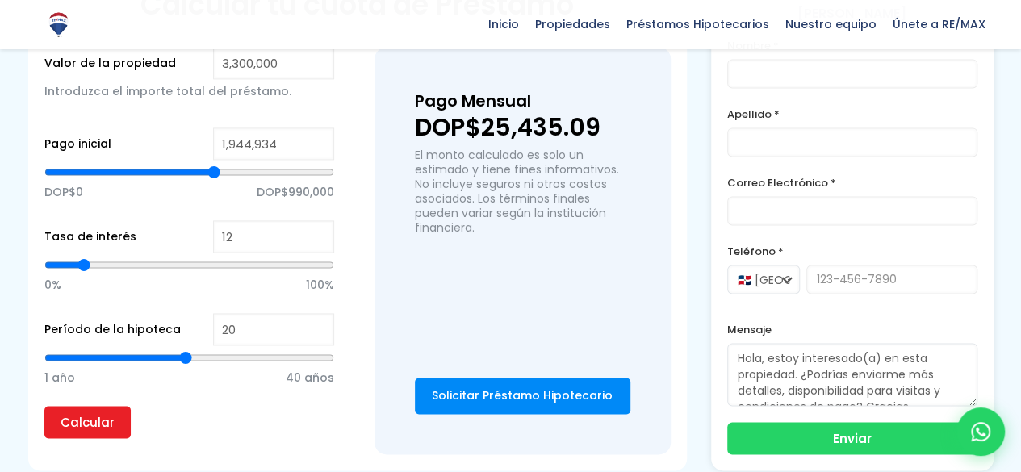
type input "1938526"
type input "1,932,118"
type input "1932118"
type input "1,938,526"
type input "1938526"
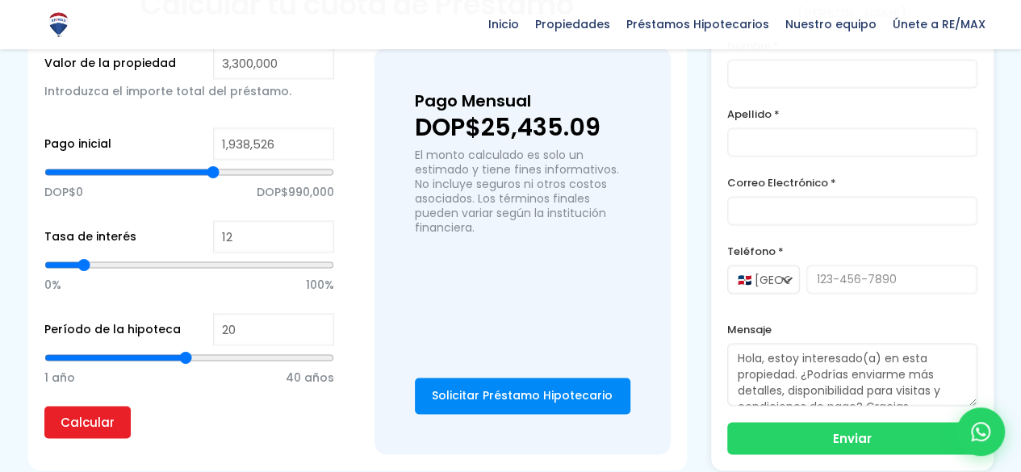
type input "1,944,934"
type input "1944934"
type input "1,951,343"
type input "1951343"
type input "1,957,751"
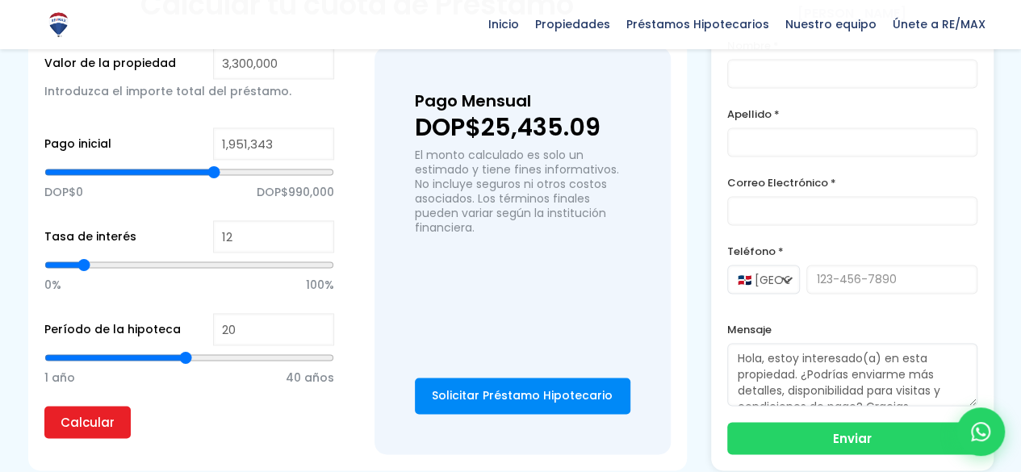
type input "1957751"
type input "1,964,159"
type input "1964159"
type input "1,970,568"
type input "1970568"
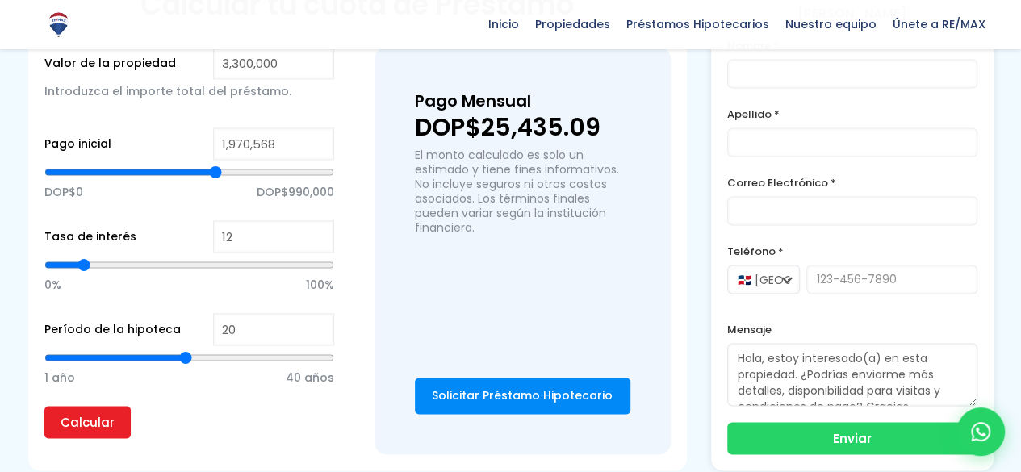
type input "1,976,976"
type input "1976976"
type input "1,983,384"
type input "1983384"
type input "1,989,793"
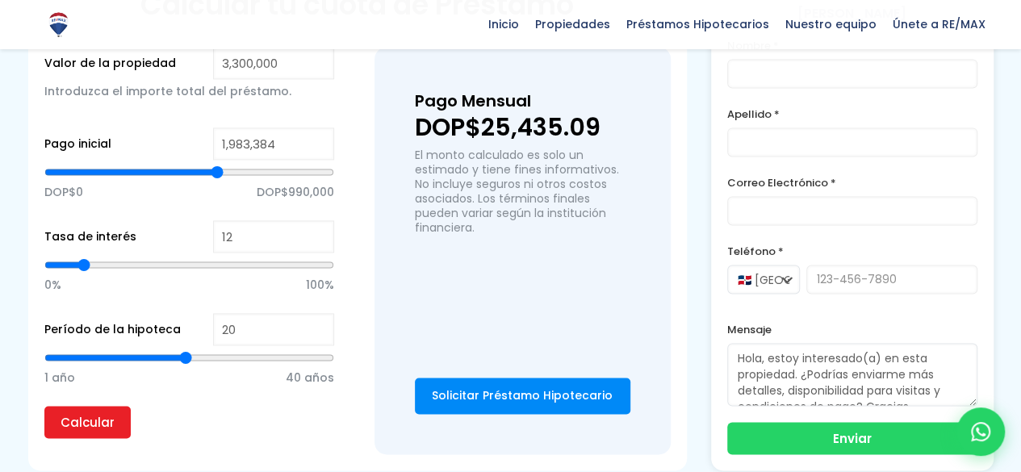
type input "1989793"
type input "1,996,201"
type input "1996201"
type input "2,002,609"
type input "2002609"
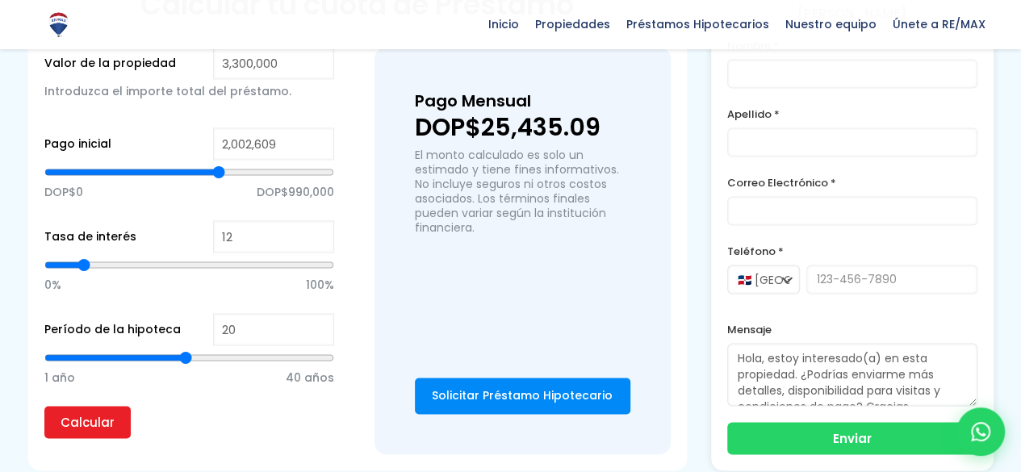
type input "2,015,426"
type input "2015426"
type input "2,021,835"
type input "2021835"
type input "2,028,243"
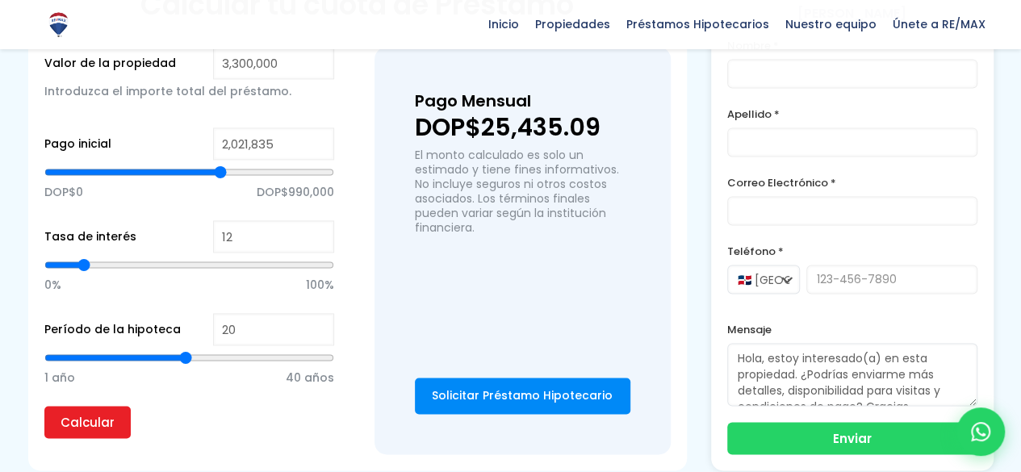
type input "2028243"
type input "2,021,835"
type input "2021835"
type input "2,009,018"
type input "2009018"
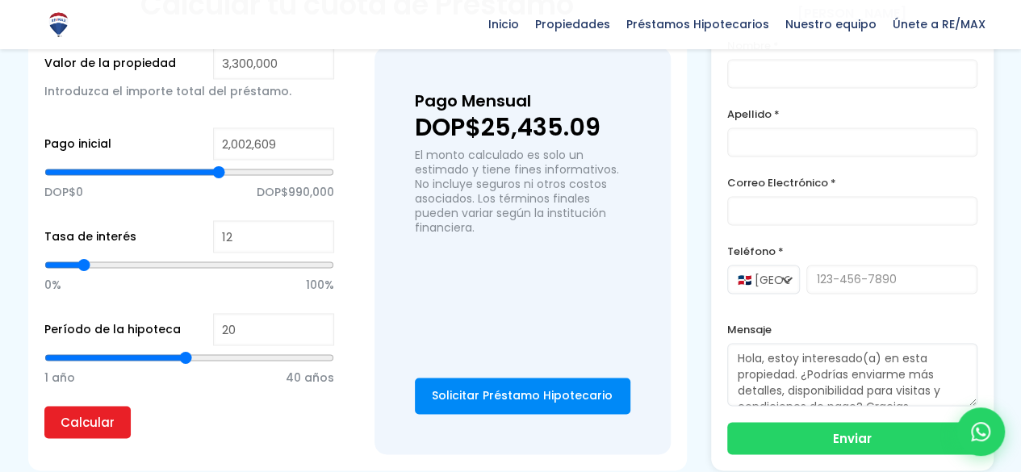
drag, startPoint x: 185, startPoint y: 168, endPoint x: 220, endPoint y: 166, distance: 34.8
click at [220, 166] on input "range" at bounding box center [189, 172] width 290 height 16
click at [279, 245] on input "12" at bounding box center [273, 236] width 121 height 32
click at [249, 330] on input "20" at bounding box center [273, 329] width 121 height 32
click at [321, 325] on input "21" at bounding box center [273, 329] width 121 height 32
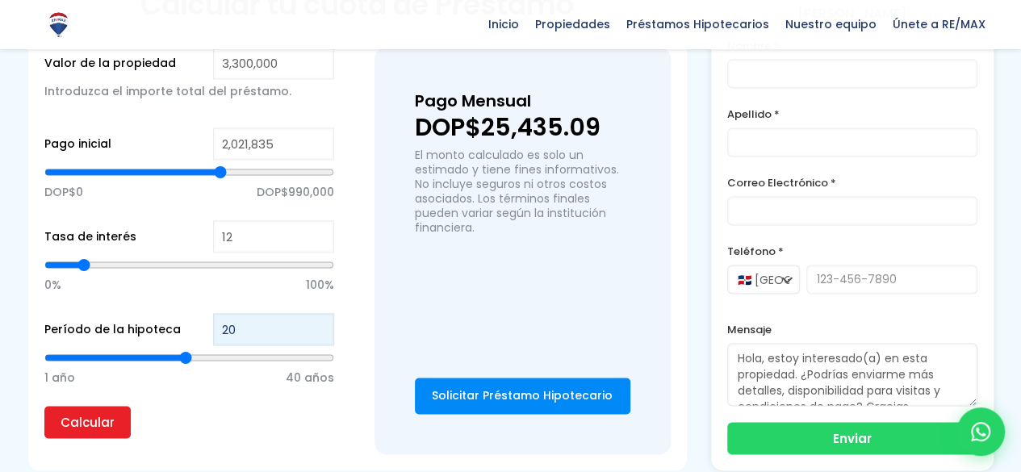
click at [318, 330] on input "20" at bounding box center [273, 329] width 121 height 32
click at [126, 414] on input "Calcular" at bounding box center [87, 422] width 86 height 32
drag, startPoint x: 223, startPoint y: 168, endPoint x: 210, endPoint y: 167, distance: 12.9
click at [210, 167] on input "range" at bounding box center [189, 172] width 290 height 16
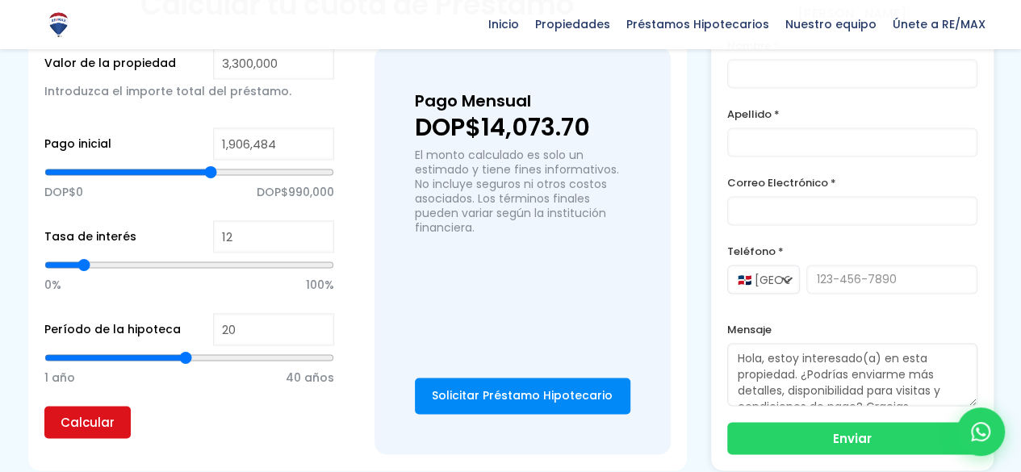
click at [107, 416] on input "Calcular" at bounding box center [87, 422] width 86 height 32
drag, startPoint x: 210, startPoint y: 178, endPoint x: 126, endPoint y: 186, distance: 84.4
click at [126, 180] on input "range" at bounding box center [189, 172] width 290 height 16
click at [95, 414] on input "Calcular" at bounding box center [87, 422] width 86 height 32
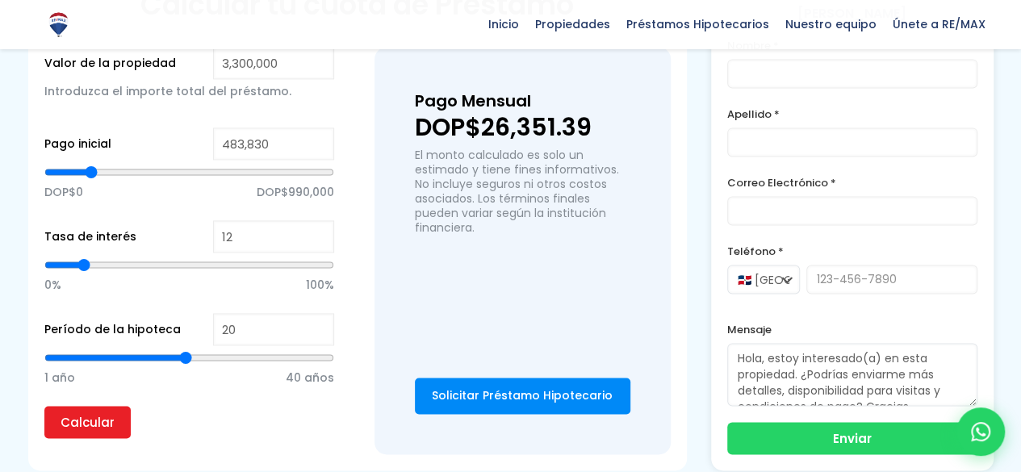
drag, startPoint x: 130, startPoint y: 166, endPoint x: 90, endPoint y: 174, distance: 40.2
click at [90, 174] on input "range" at bounding box center [189, 172] width 290 height 16
click at [107, 411] on input "Calcular" at bounding box center [87, 422] width 86 height 32
drag, startPoint x: 92, startPoint y: 163, endPoint x: 73, endPoint y: 164, distance: 19.4
click at [73, 164] on input "range" at bounding box center [189, 172] width 290 height 16
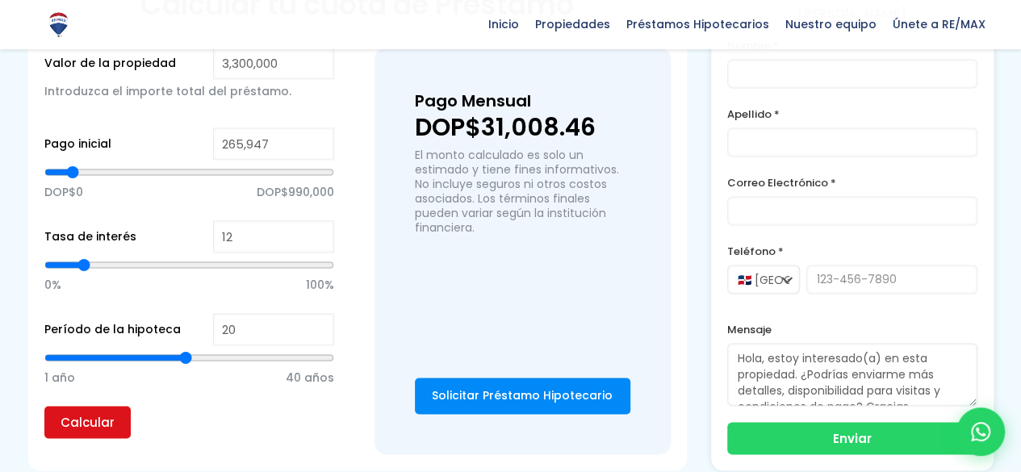
click at [98, 417] on input "Calcular" at bounding box center [87, 422] width 86 height 32
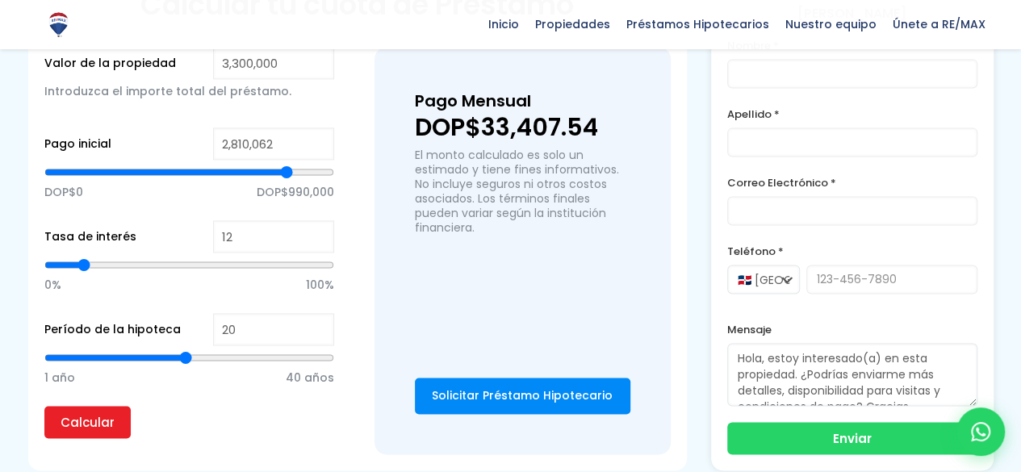
drag, startPoint x: 88, startPoint y: 171, endPoint x: 286, endPoint y: 195, distance: 199.2
click at [286, 180] on input "range" at bounding box center [189, 172] width 290 height 16
click at [113, 424] on input "Calcular" at bounding box center [87, 422] width 86 height 32
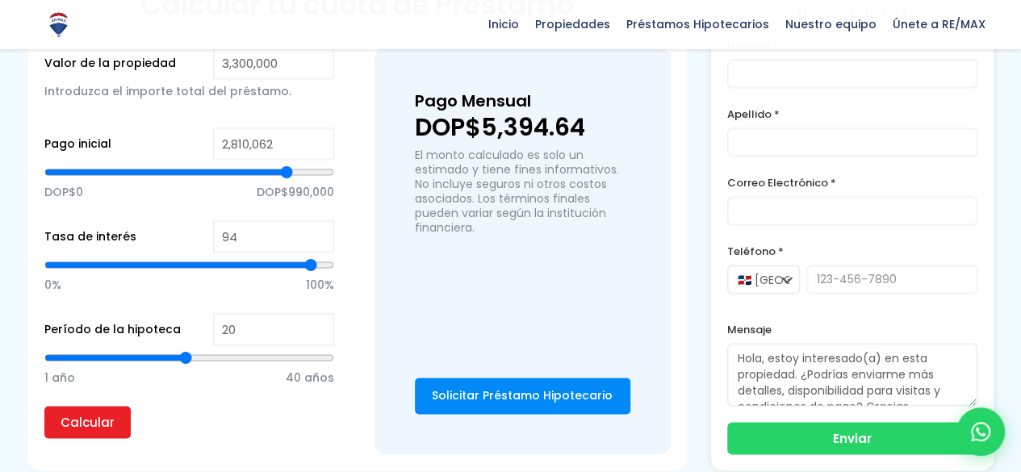
click at [312, 270] on input "range" at bounding box center [189, 265] width 290 height 16
click at [100, 408] on input "Calcular" at bounding box center [87, 422] width 86 height 32
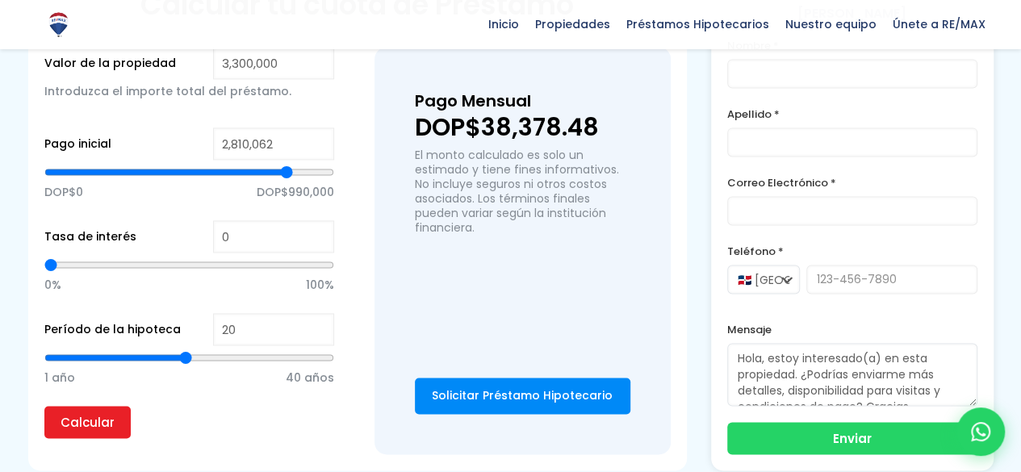
drag, startPoint x: 303, startPoint y: 266, endPoint x: 1, endPoint y: 300, distance: 303.9
click at [44, 273] on input "range" at bounding box center [189, 265] width 290 height 16
click at [80, 424] on input "Calcular" at bounding box center [87, 422] width 86 height 32
drag, startPoint x: 181, startPoint y: 351, endPoint x: 25, endPoint y: 359, distance: 156.0
click at [44, 359] on input "range" at bounding box center [189, 358] width 290 height 16
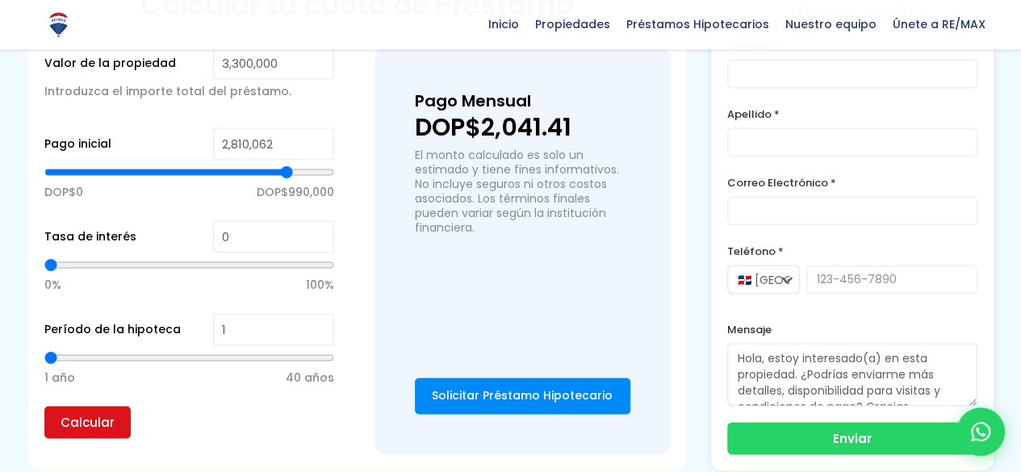
click at [87, 419] on input "Calcular" at bounding box center [87, 422] width 86 height 32
drag, startPoint x: 281, startPoint y: 171, endPoint x: 367, endPoint y: 192, distance: 88.9
click at [334, 180] on input "range" at bounding box center [189, 172] width 290 height 16
click at [116, 421] on input "Calcular" at bounding box center [87, 422] width 86 height 32
drag, startPoint x: 325, startPoint y: 170, endPoint x: 316, endPoint y: 169, distance: 8.2
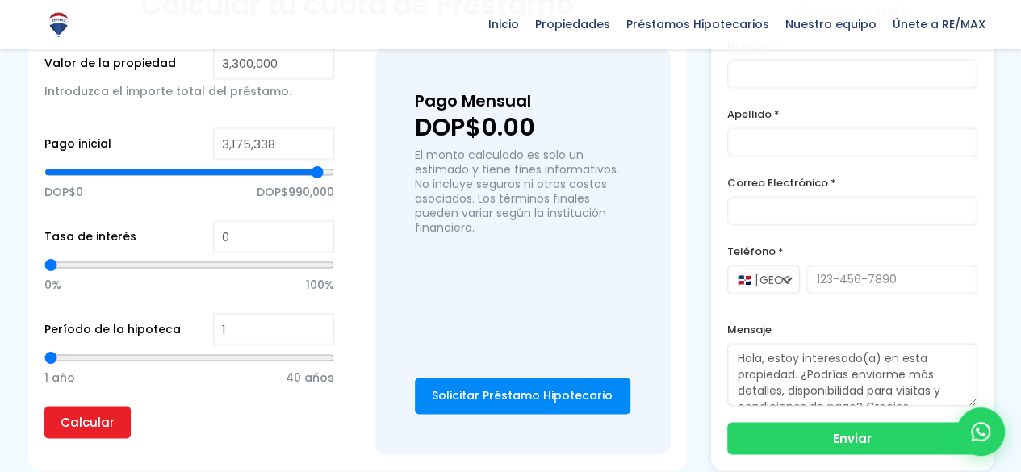
click at [316, 169] on input "range" at bounding box center [189, 172] width 290 height 16
click at [107, 417] on input "Calcular" at bounding box center [87, 422] width 86 height 32
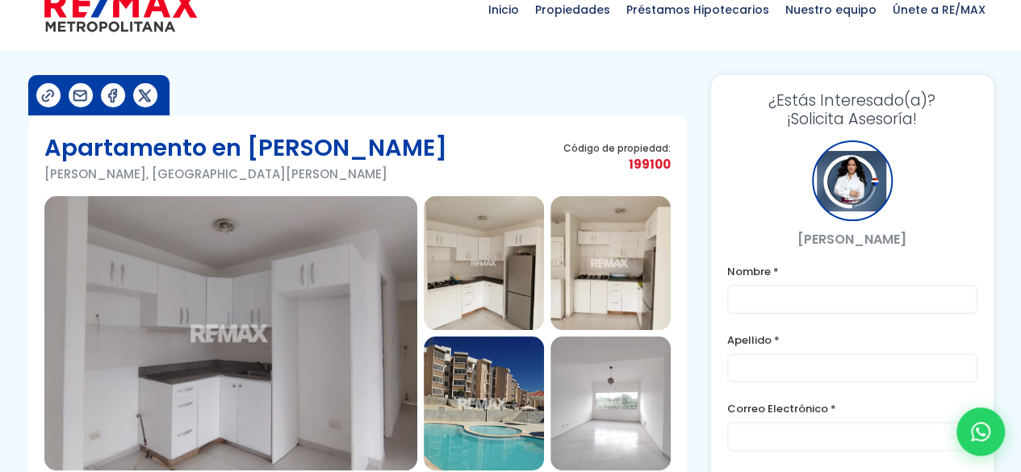
scroll to position [0, 0]
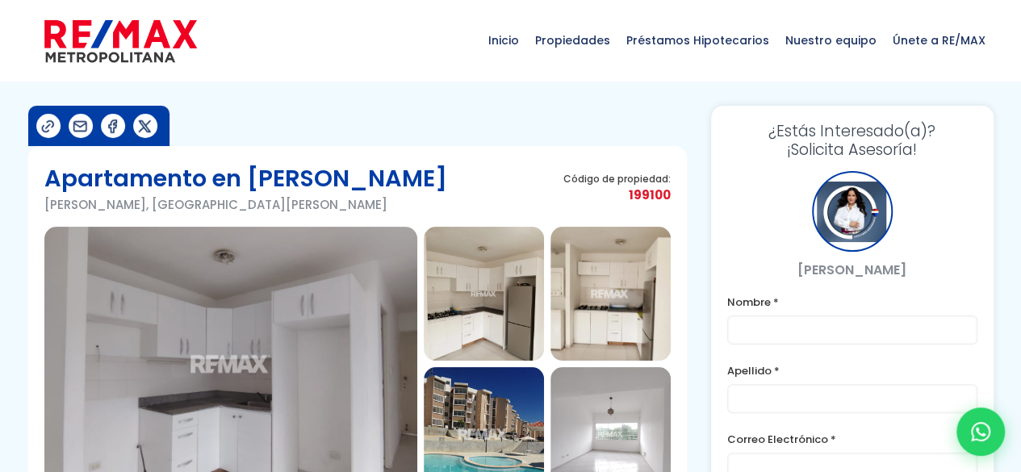
click at [333, 275] on img at bounding box center [230, 364] width 373 height 275
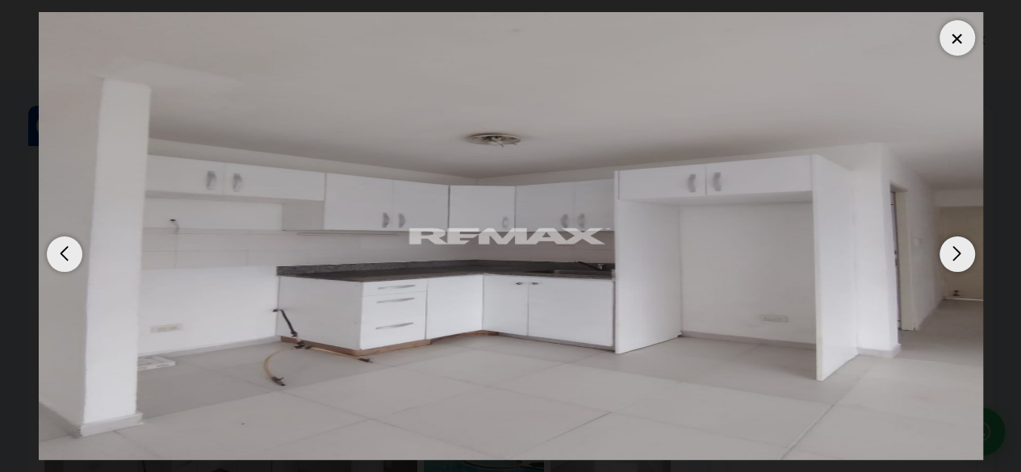
click at [995, 124] on dialog at bounding box center [511, 236] width 969 height 472
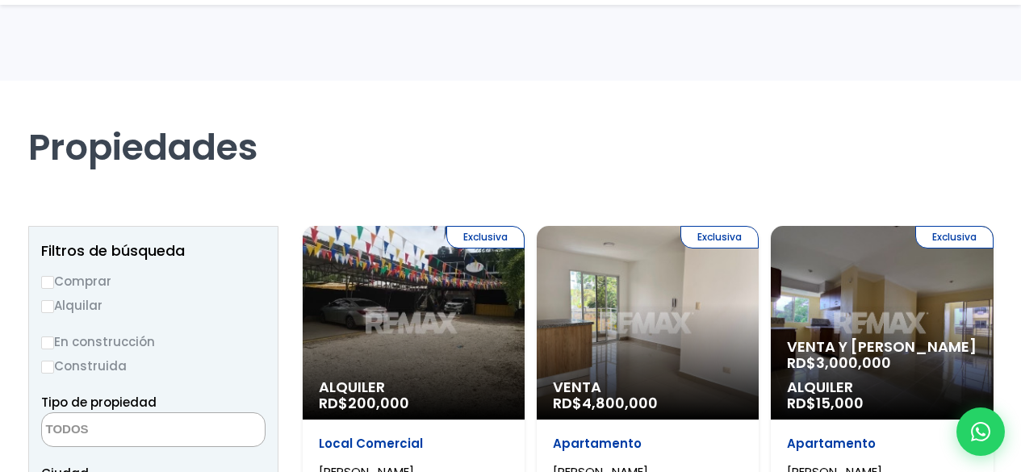
select select
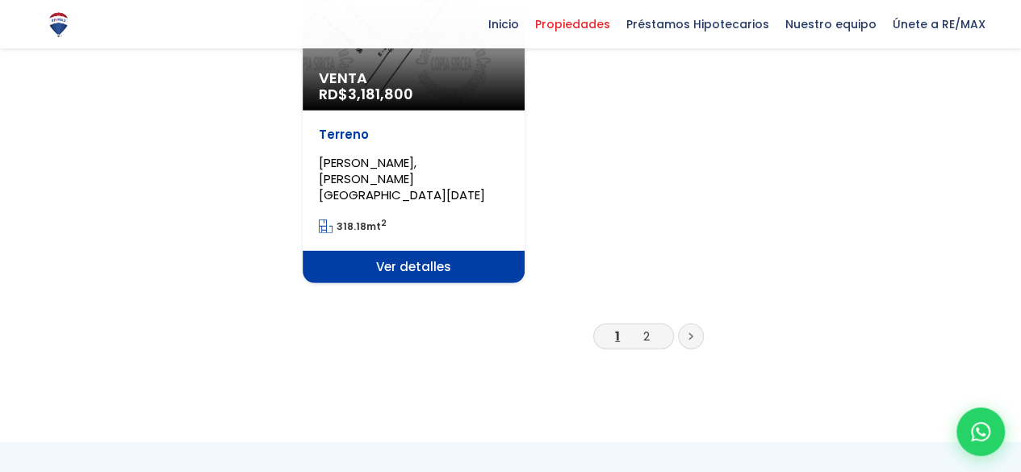
scroll to position [2248, 0]
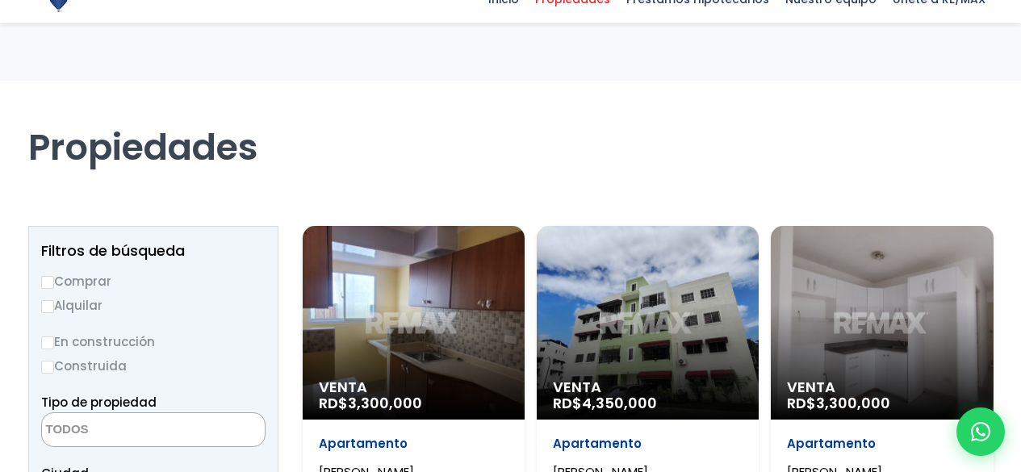
select select
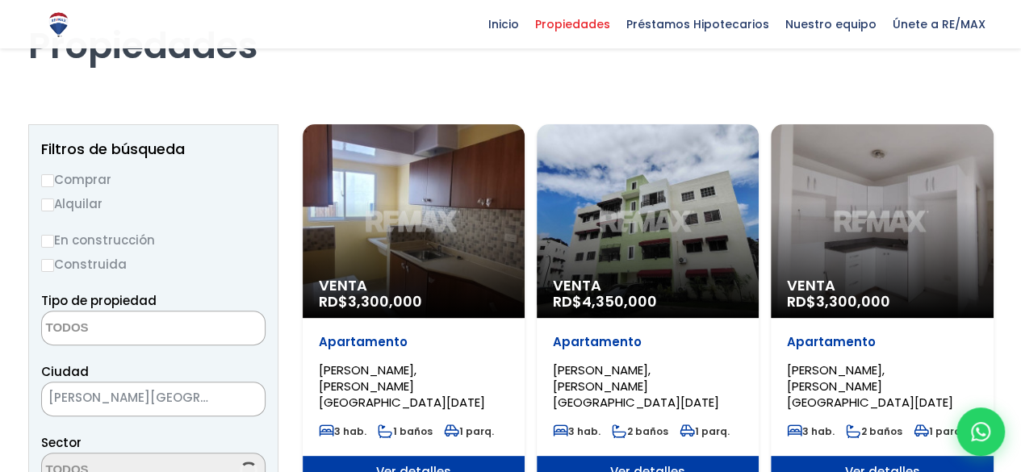
scroll to position [515, 0]
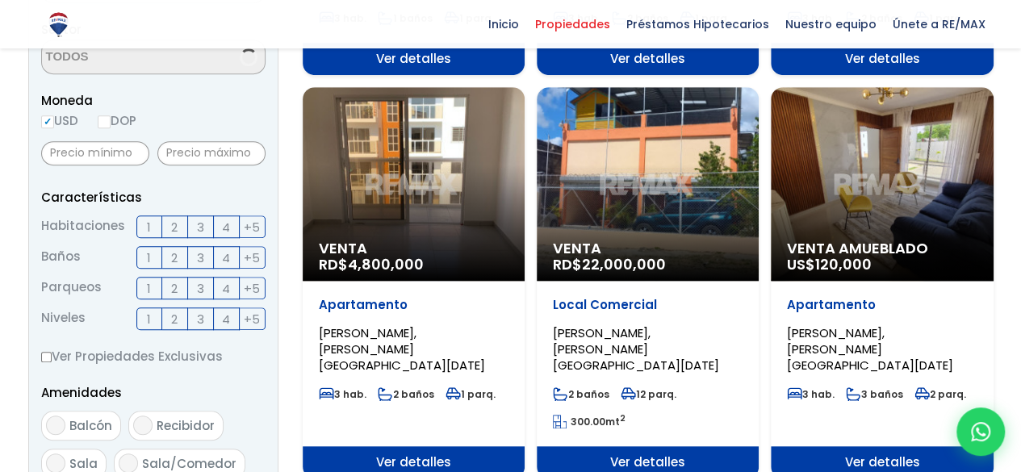
select select "16380"
click at [418, 241] on span "Venta" at bounding box center [414, 249] width 190 height 16
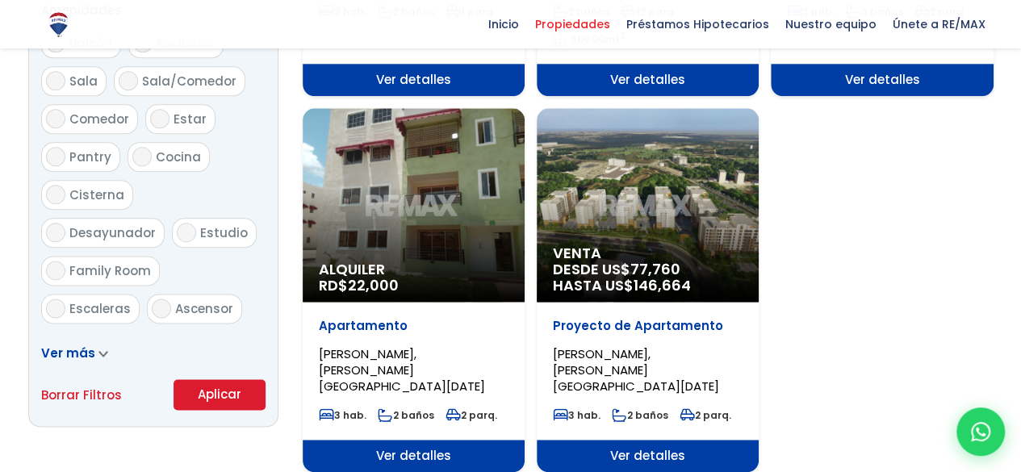
scroll to position [893, 0]
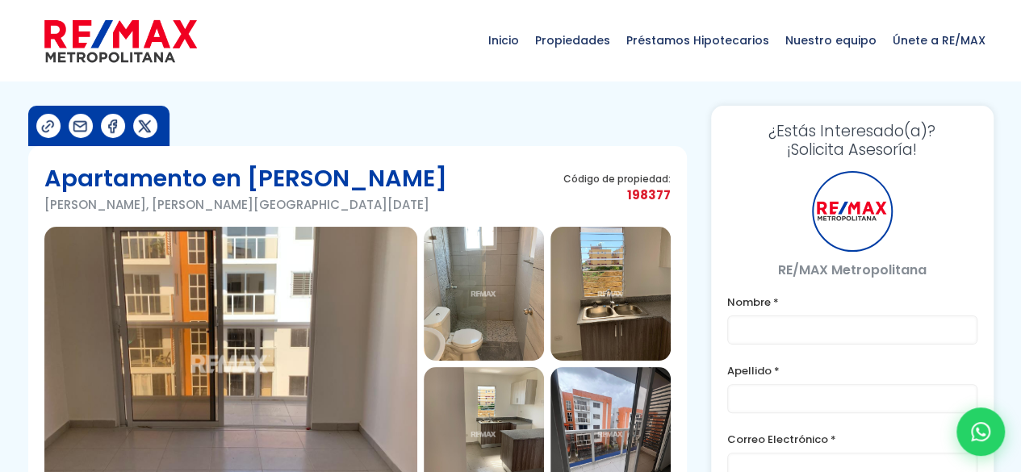
click at [233, 322] on img at bounding box center [230, 364] width 373 height 275
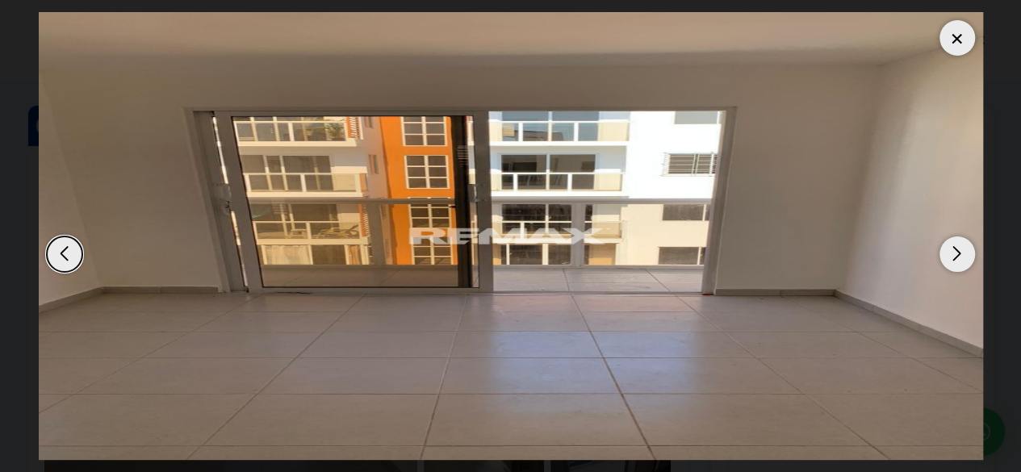
click at [960, 246] on div "Next slide" at bounding box center [958, 255] width 36 height 36
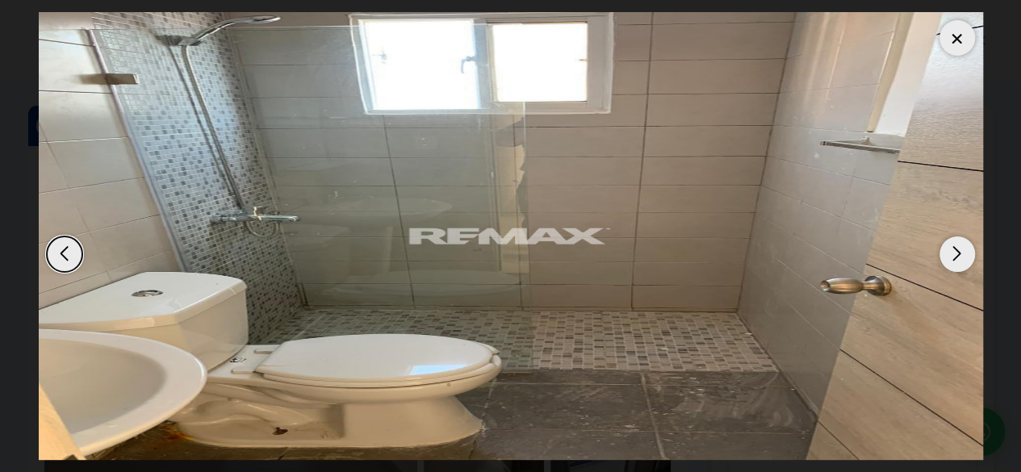
click at [961, 253] on div "Next slide" at bounding box center [958, 255] width 36 height 36
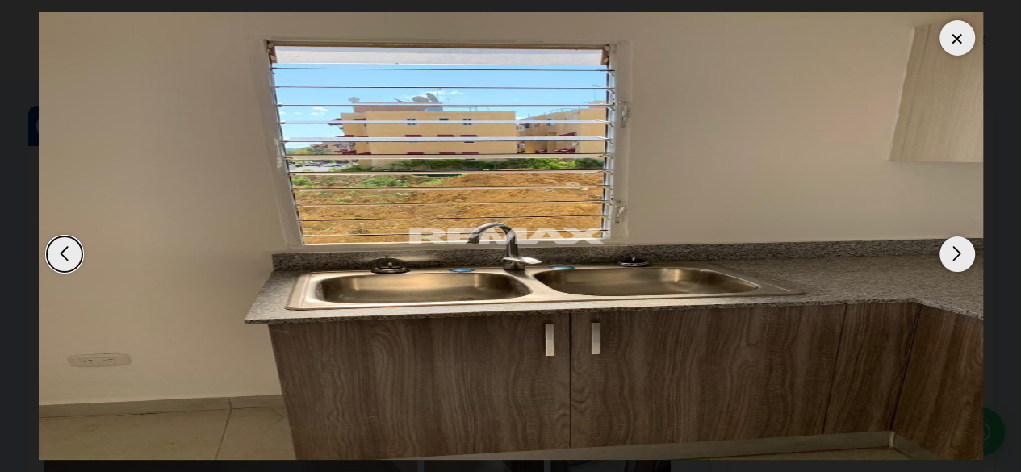
click at [967, 259] on div "Next slide" at bounding box center [958, 255] width 36 height 36
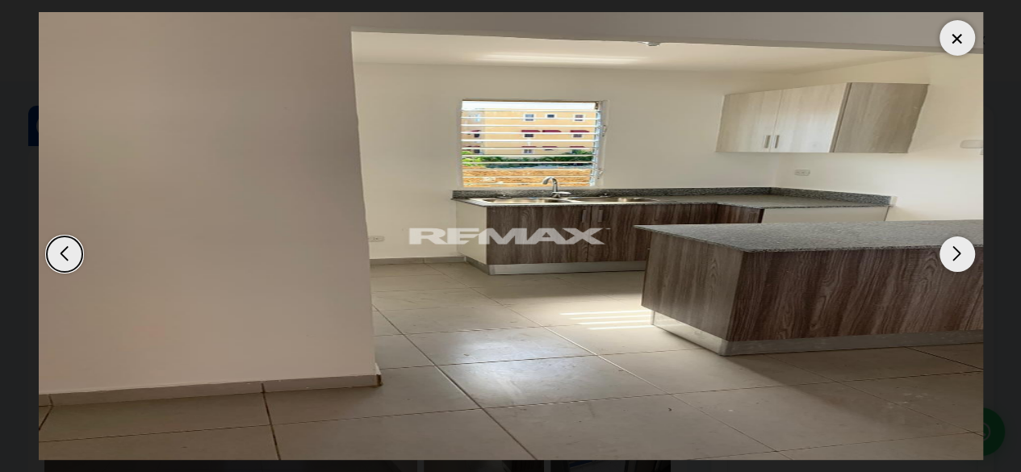
click at [967, 259] on div "Next slide" at bounding box center [958, 255] width 36 height 36
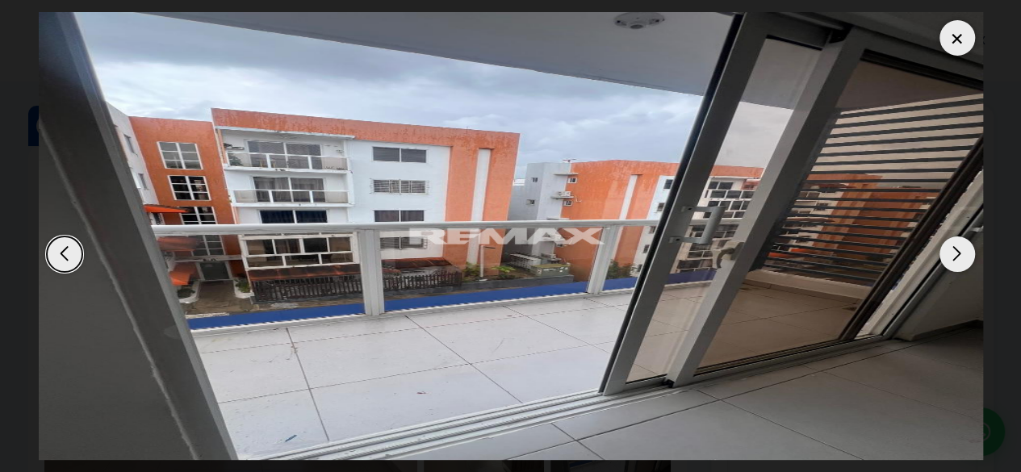
click at [967, 259] on div "Next slide" at bounding box center [958, 255] width 36 height 36
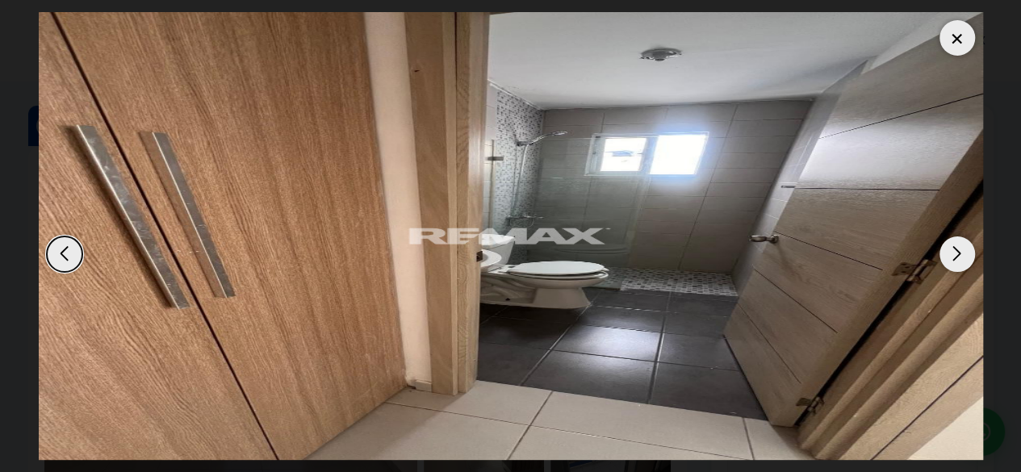
click at [967, 259] on div "Next slide" at bounding box center [958, 255] width 36 height 36
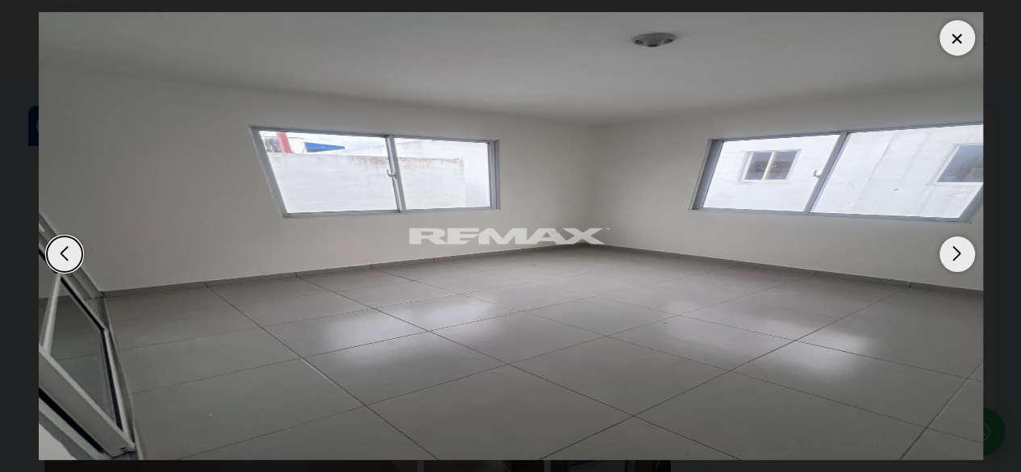
click at [967, 259] on div "Next slide" at bounding box center [958, 255] width 36 height 36
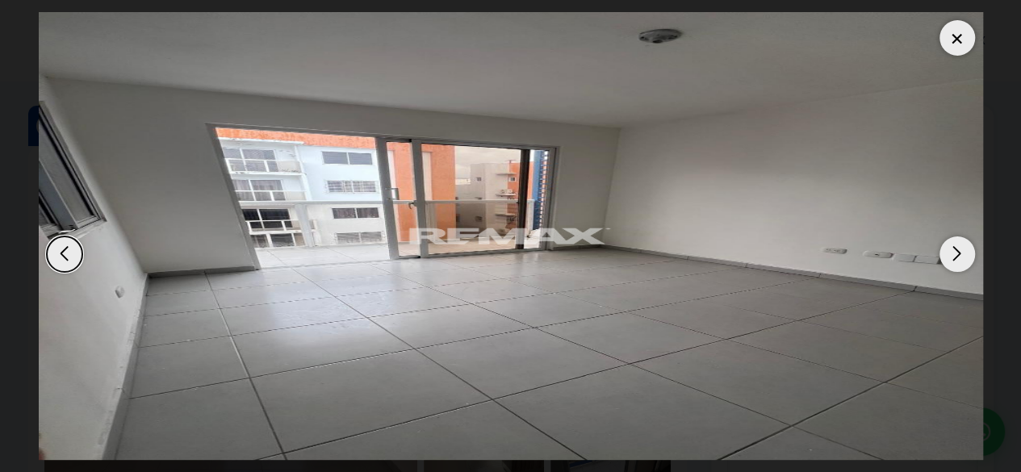
click at [967, 259] on div "Next slide" at bounding box center [958, 255] width 36 height 36
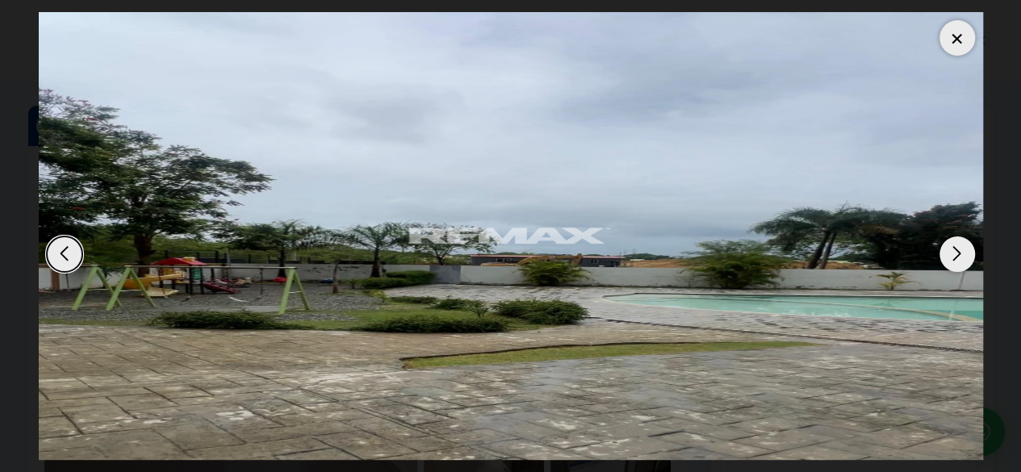
click at [968, 259] on div "Next slide" at bounding box center [958, 255] width 36 height 36
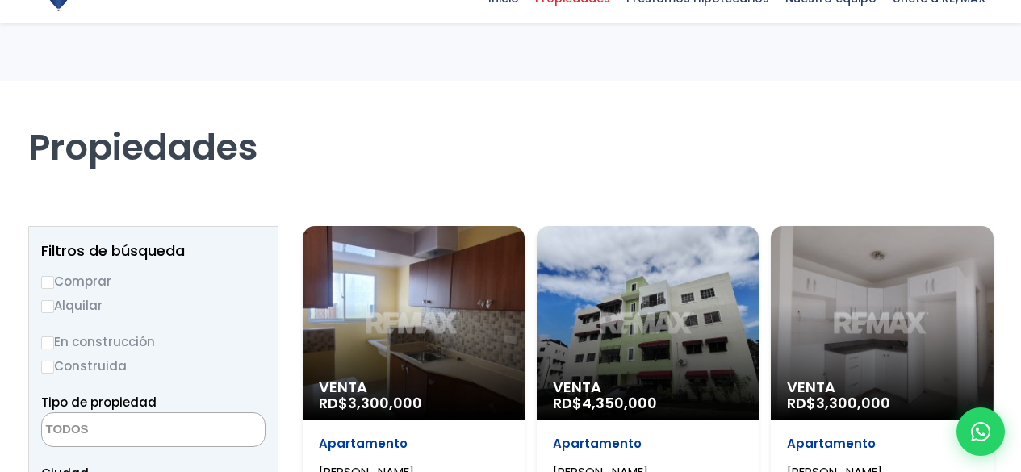
select select
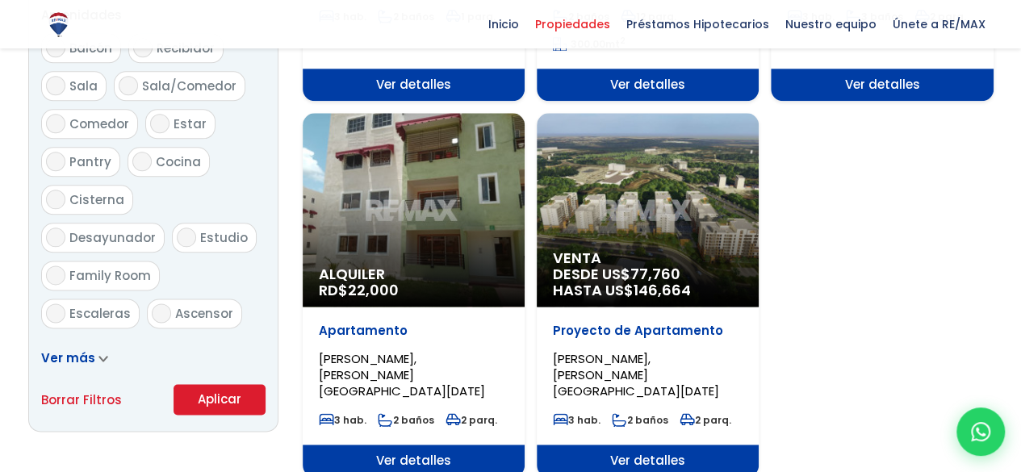
scroll to position [1482, 0]
select select "16380"
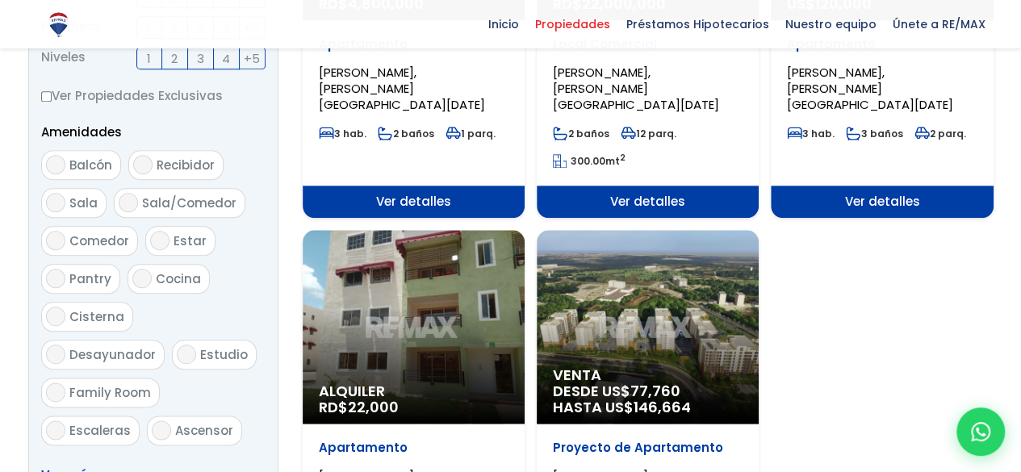
scroll to position [890, 0]
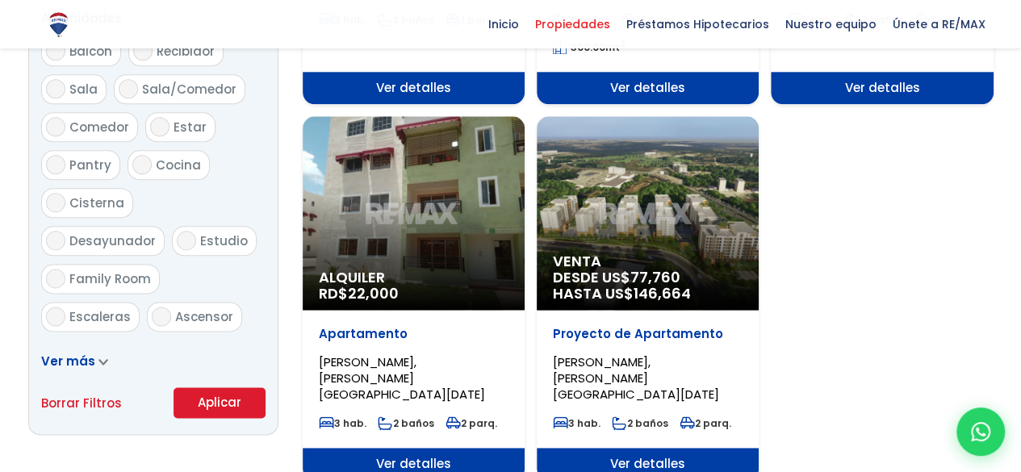
click at [199, 308] on span "Ascensor" at bounding box center [204, 316] width 58 height 17
click at [171, 307] on input "Ascensor" at bounding box center [161, 316] width 19 height 19
checkbox input "true"
click at [214, 397] on button "Aplicar" at bounding box center [220, 403] width 92 height 31
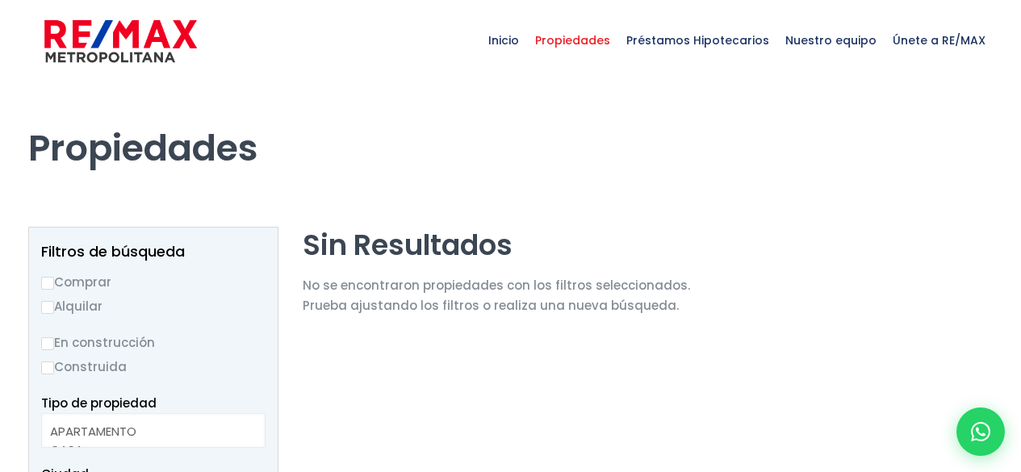
select select
select select "16380"
click at [144, 54] on img at bounding box center [120, 41] width 153 height 48
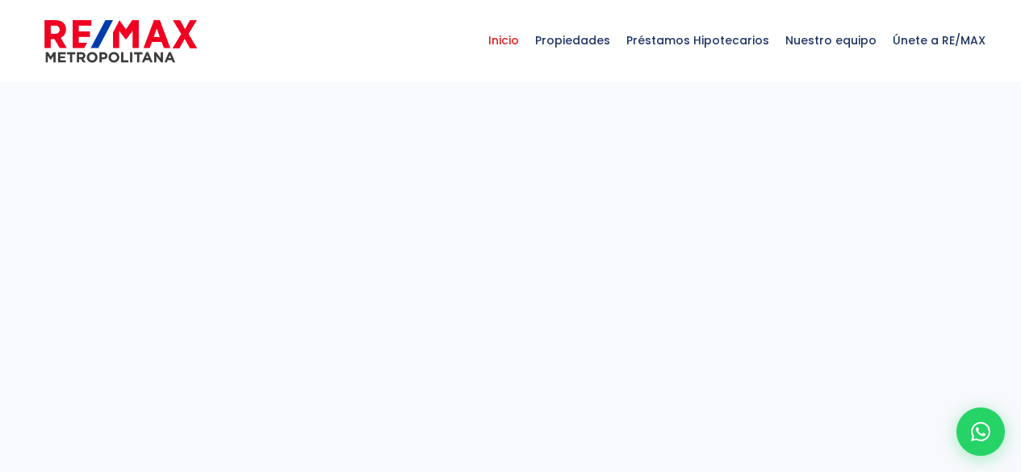
select select
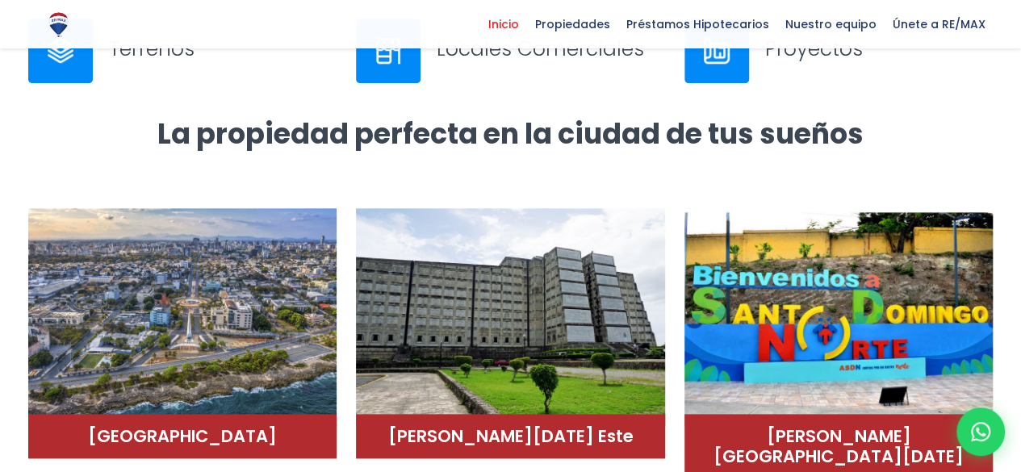
scroll to position [862, 0]
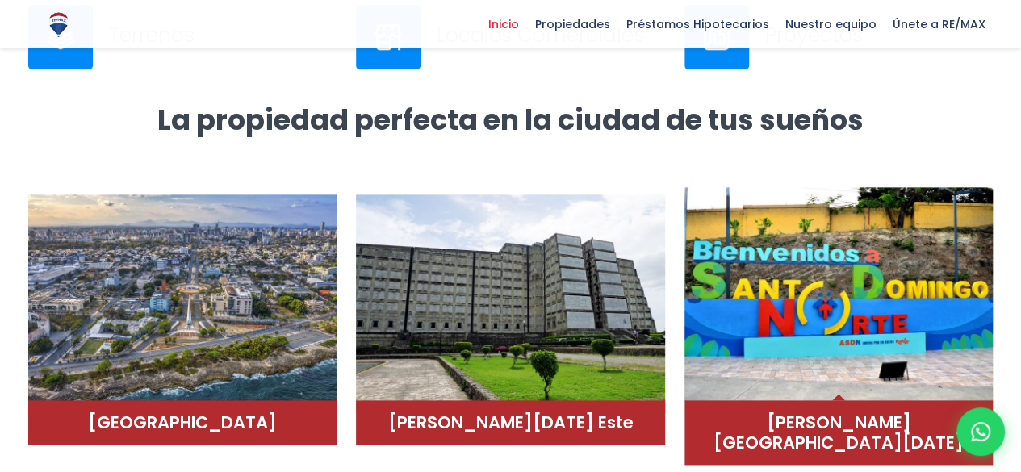
click at [882, 329] on img at bounding box center [839, 292] width 309 height 218
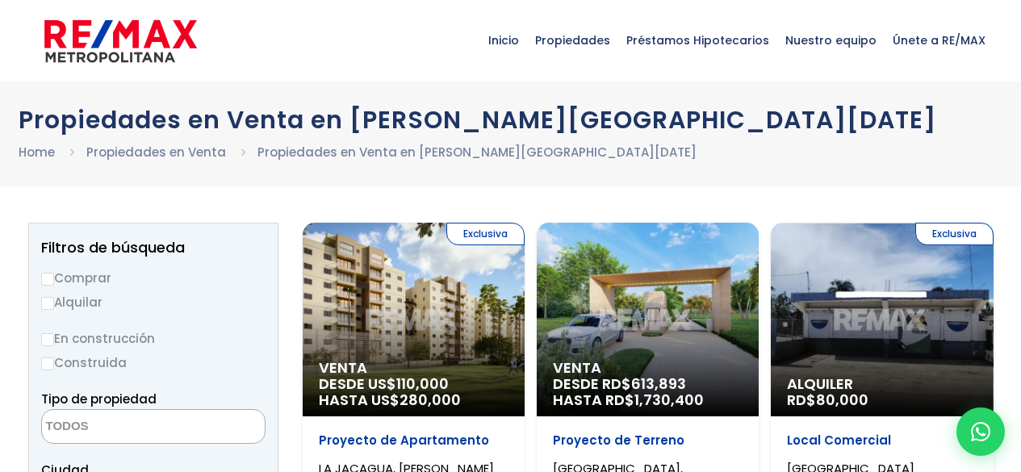
select select
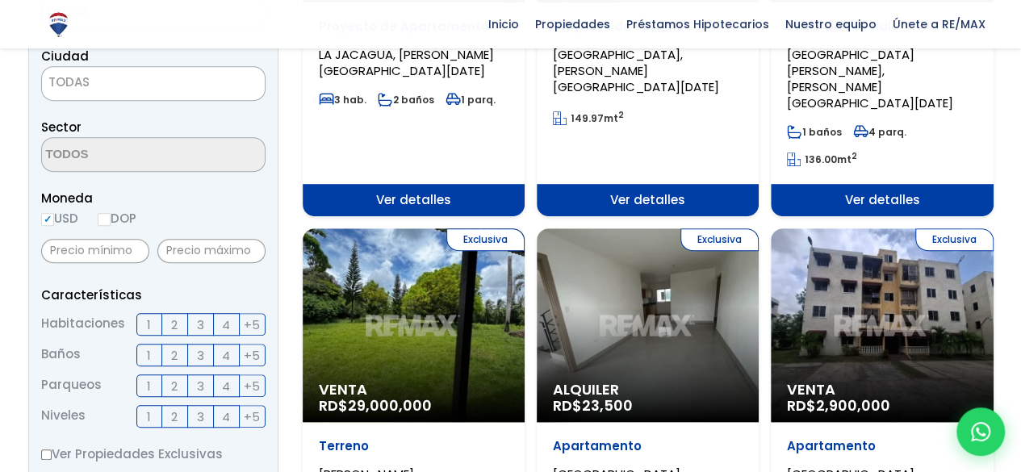
click at [689, 333] on div "Exclusiva Alquiler RD$ 23,500" at bounding box center [648, 325] width 222 height 194
click at [686, 333] on div "Exclusiva Alquiler RD$ 23,500" at bounding box center [648, 325] width 222 height 194
click at [647, 274] on div "Exclusiva Alquiler RD$ 23,500" at bounding box center [648, 325] width 222 height 194
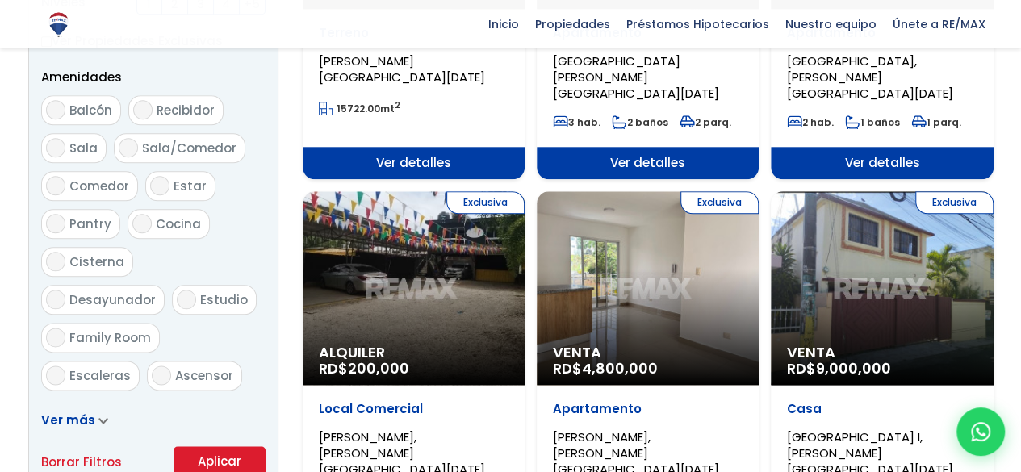
scroll to position [1240, 0]
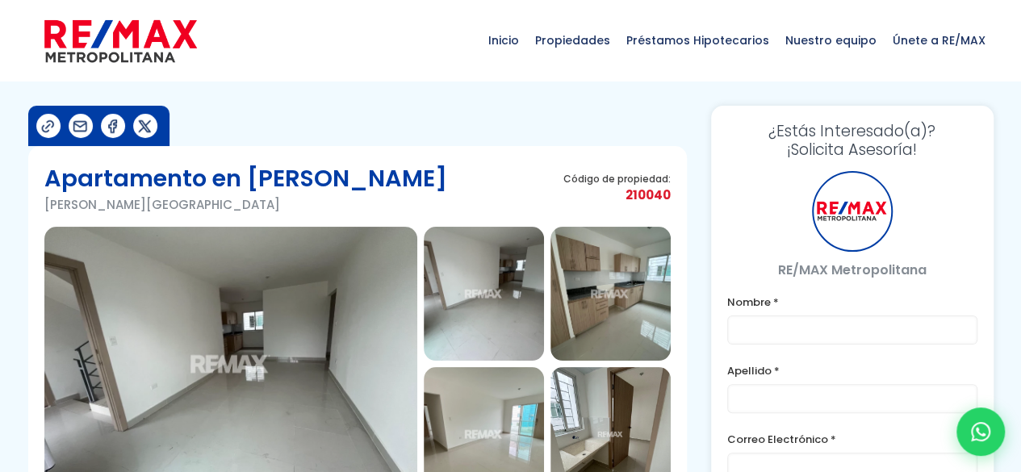
click at [321, 296] on img at bounding box center [230, 364] width 373 height 275
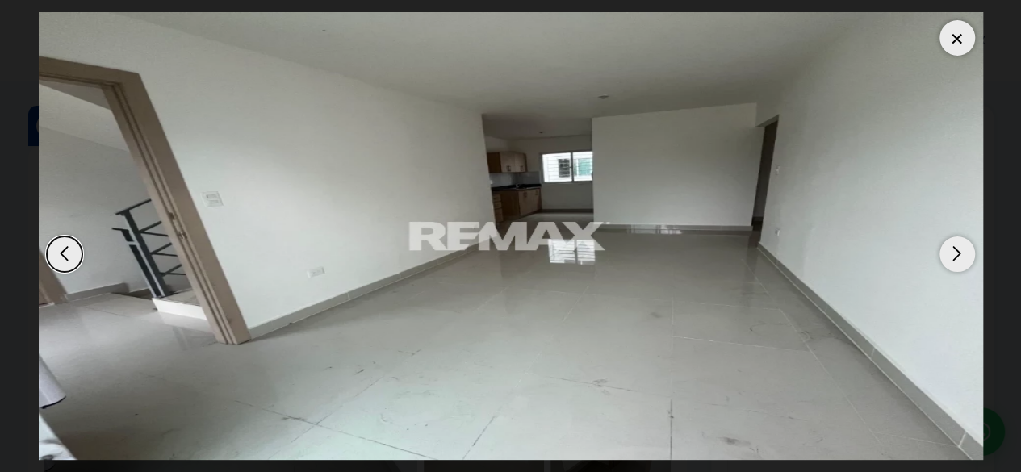
click at [966, 254] on div "Next slide" at bounding box center [958, 255] width 36 height 36
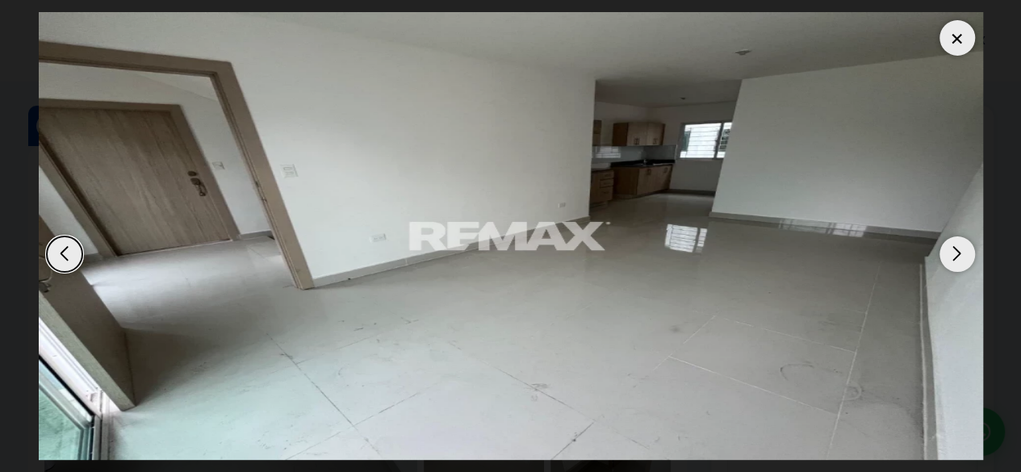
click at [966, 254] on div "Next slide" at bounding box center [958, 255] width 36 height 36
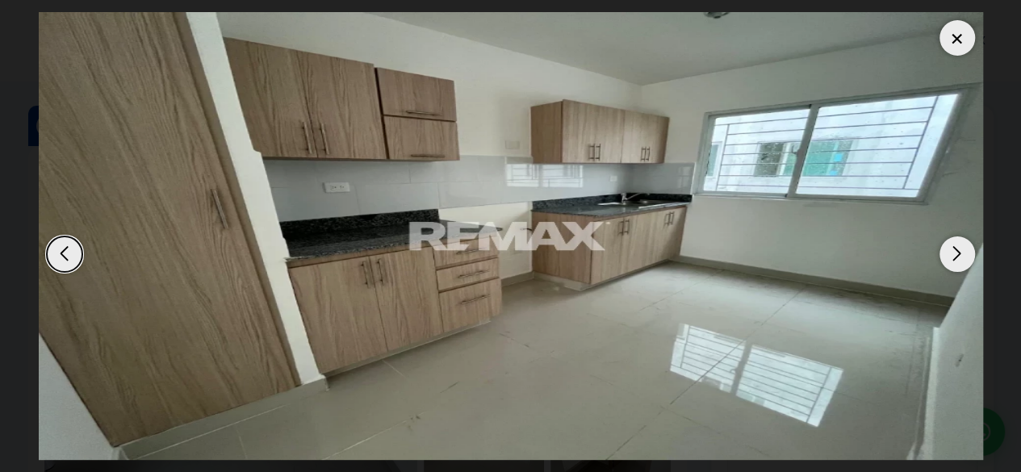
click at [966, 254] on div "Next slide" at bounding box center [958, 255] width 36 height 36
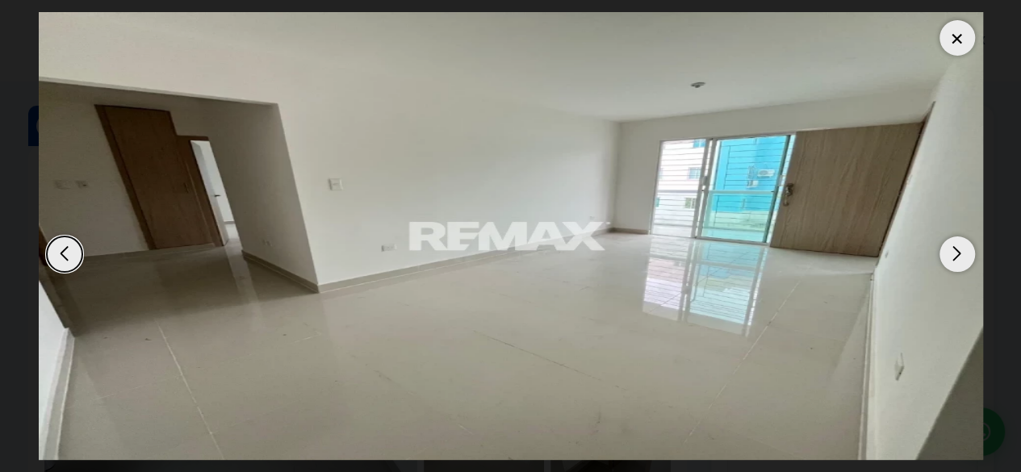
click at [966, 254] on div "Next slide" at bounding box center [958, 255] width 36 height 36
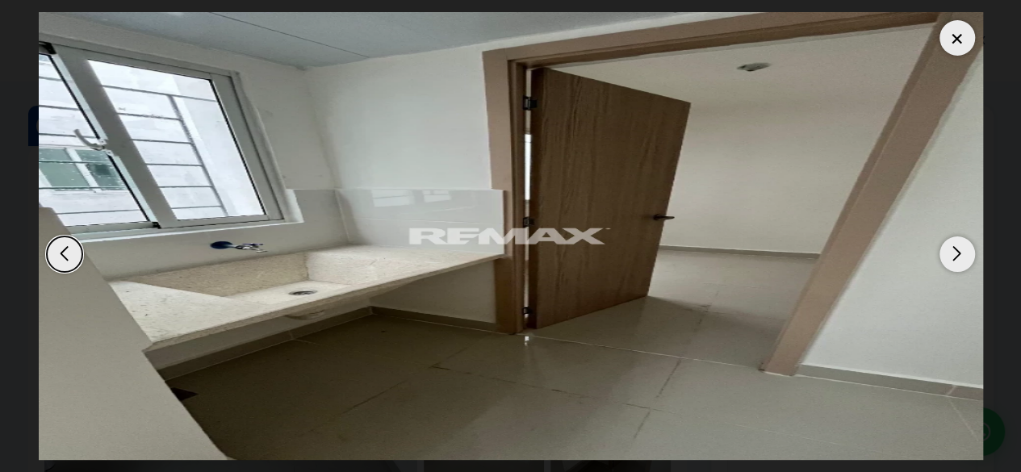
click at [966, 254] on div "Next slide" at bounding box center [958, 255] width 36 height 36
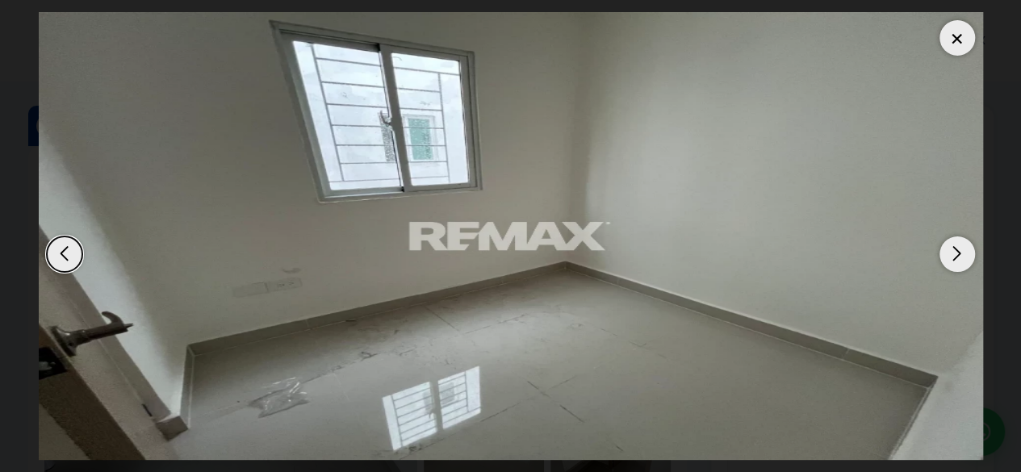
click at [966, 254] on div "Next slide" at bounding box center [958, 255] width 36 height 36
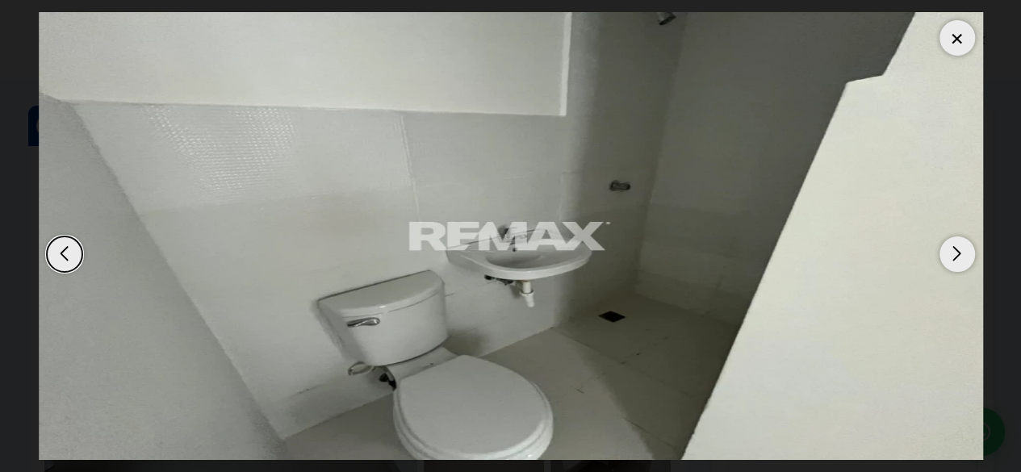
click at [966, 254] on div "Next slide" at bounding box center [958, 255] width 36 height 36
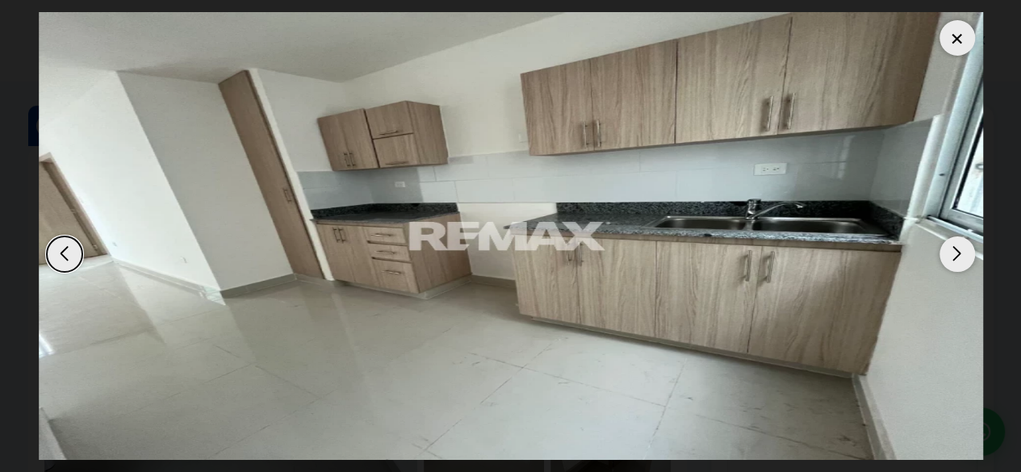
click at [966, 254] on div "Next slide" at bounding box center [958, 255] width 36 height 36
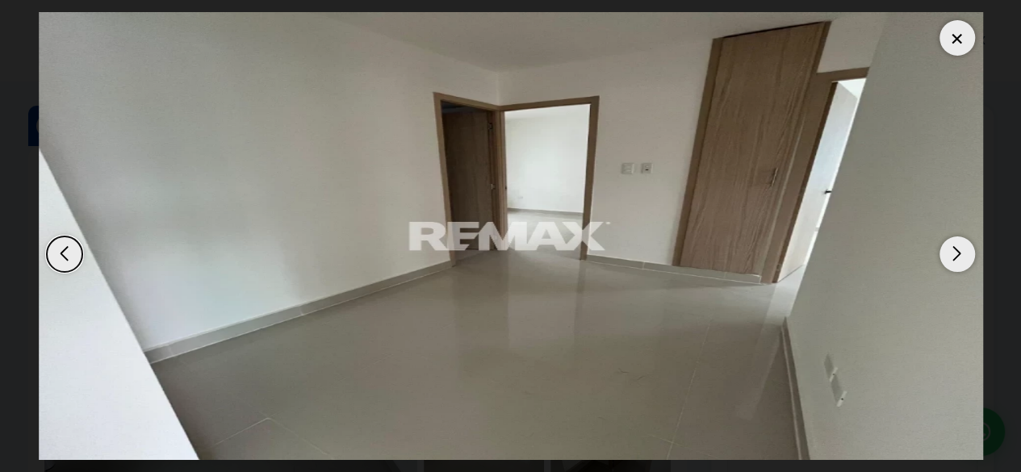
click at [966, 254] on div "Next slide" at bounding box center [958, 255] width 36 height 36
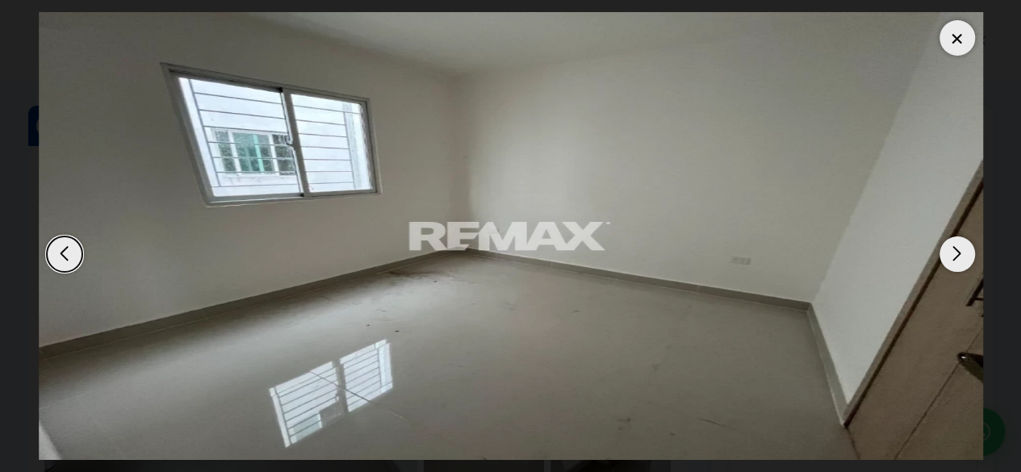
click at [966, 254] on div "Next slide" at bounding box center [958, 255] width 36 height 36
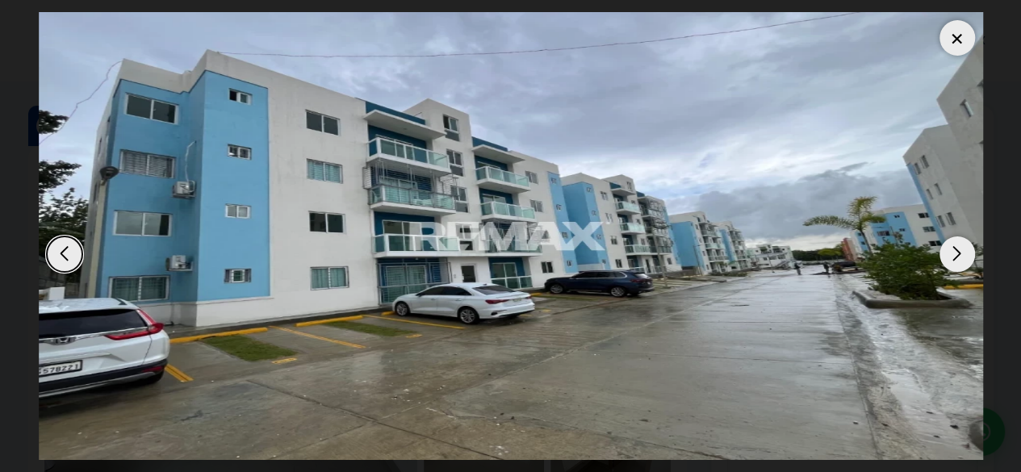
click at [966, 254] on div "Next slide" at bounding box center [958, 255] width 36 height 36
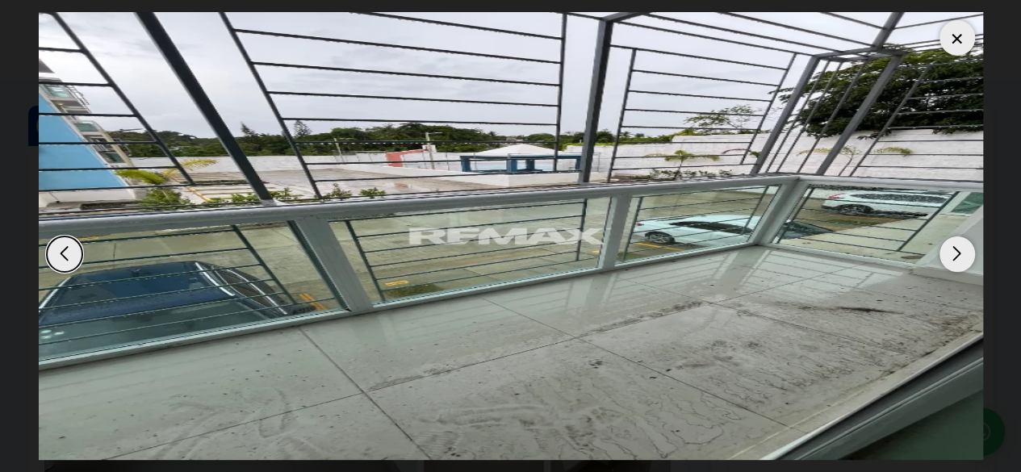
click at [60, 268] on div "Previous slide" at bounding box center [65, 255] width 36 height 36
